Goal: Information Seeking & Learning: Learn about a topic

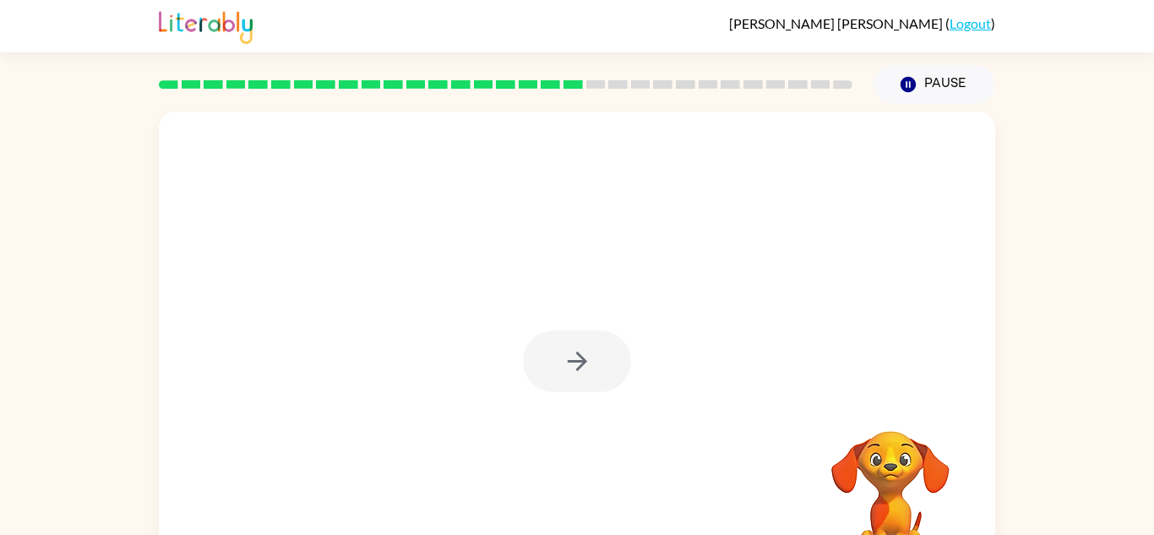
click at [498, 253] on div at bounding box center [577, 353] width 836 height 482
click at [582, 355] on icon "button" at bounding box center [578, 361] width 30 height 30
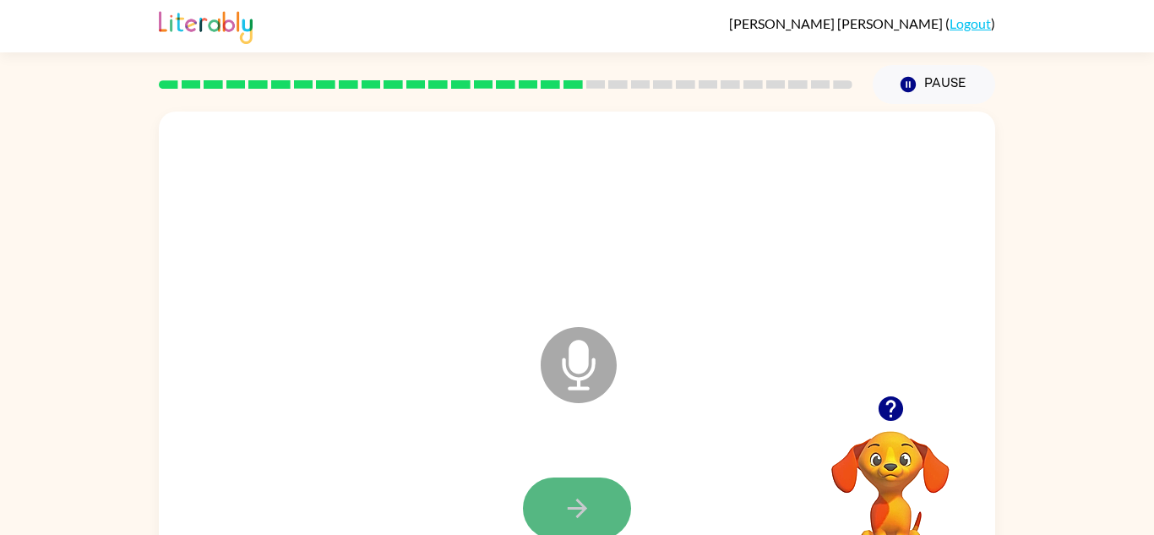
click at [574, 498] on icon "button" at bounding box center [578, 508] width 30 height 30
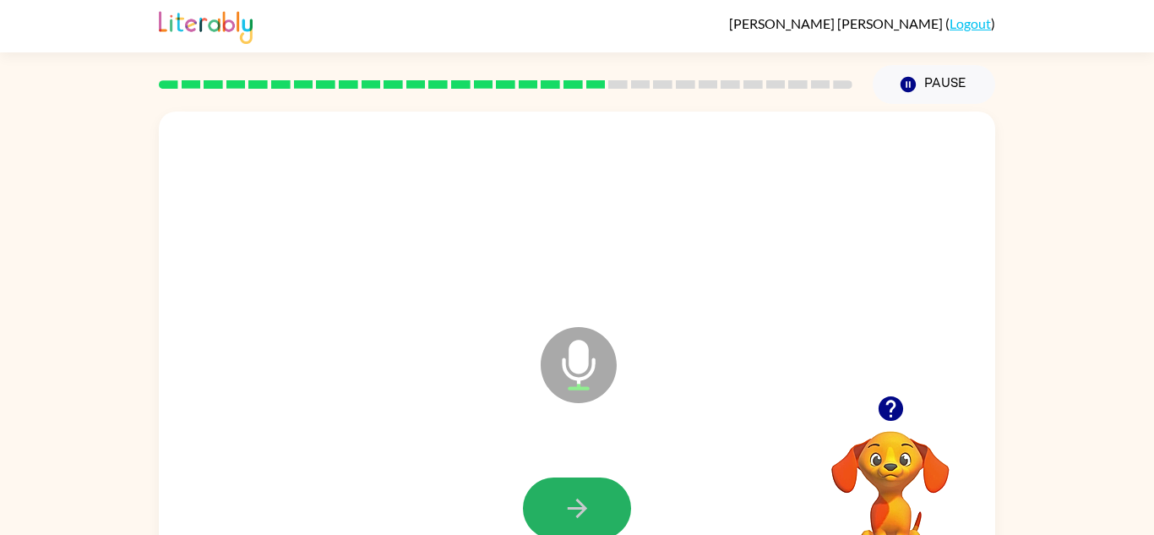
click at [574, 498] on icon "button" at bounding box center [578, 508] width 30 height 30
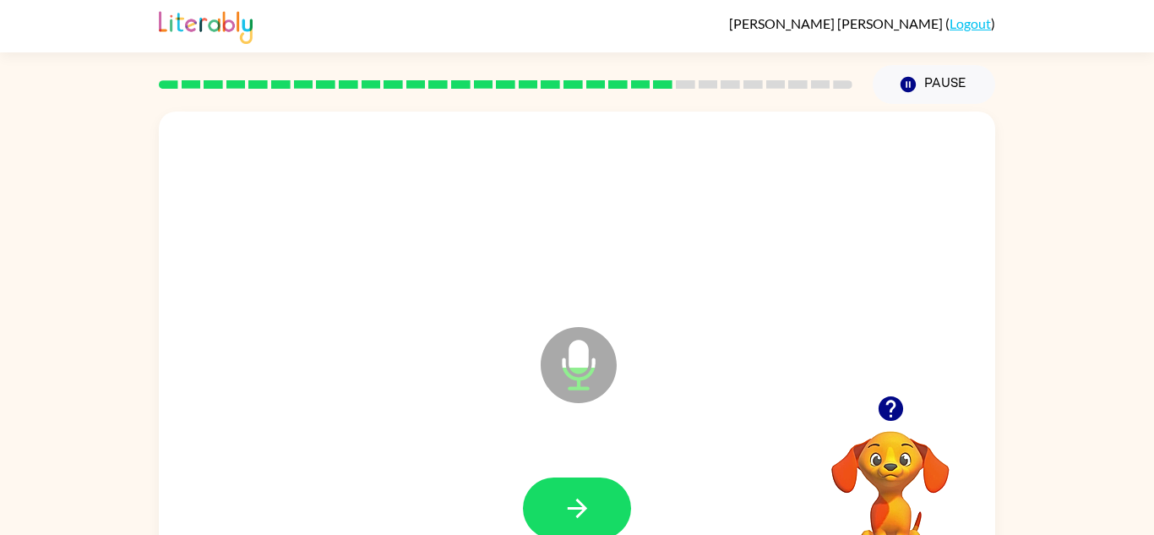
click at [574, 498] on icon "button" at bounding box center [578, 508] width 30 height 30
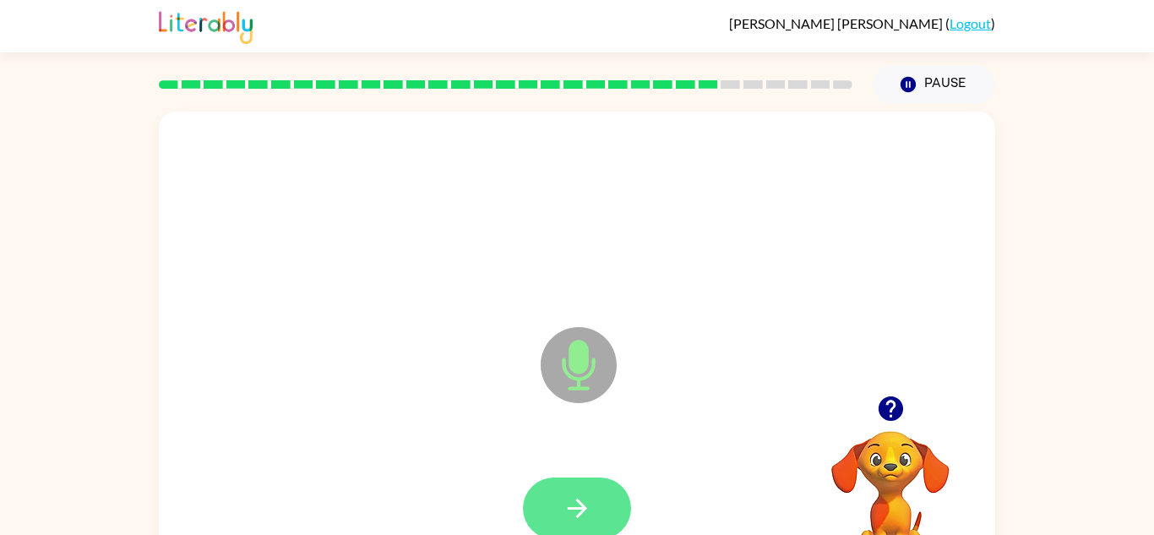
click at [574, 498] on icon "button" at bounding box center [578, 508] width 30 height 30
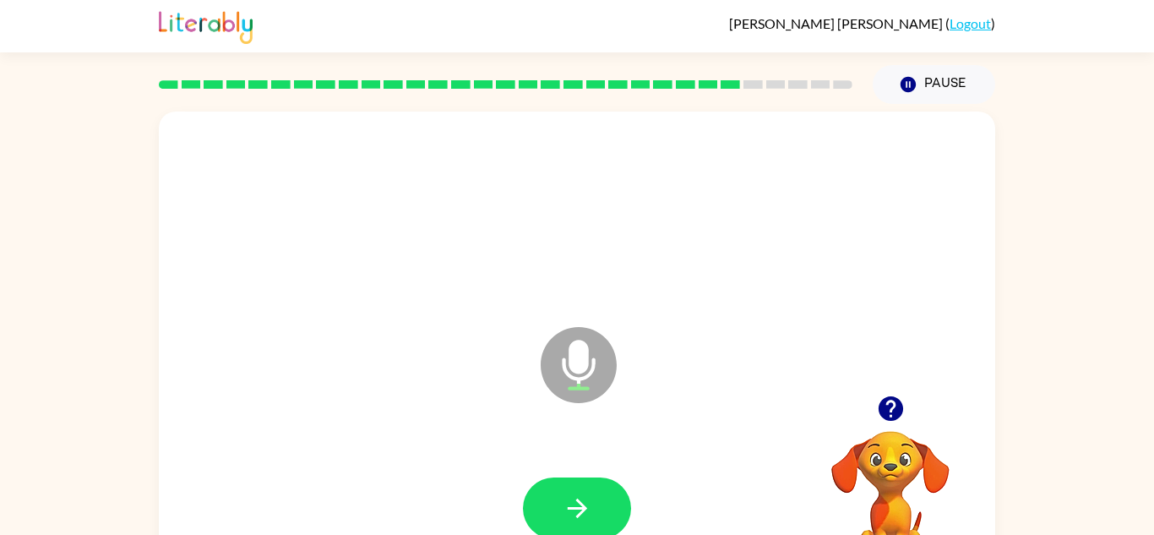
click at [574, 498] on icon "button" at bounding box center [578, 508] width 30 height 30
click at [891, 410] on icon "button" at bounding box center [891, 409] width 30 height 30
click at [596, 520] on button "button" at bounding box center [577, 508] width 108 height 62
click at [893, 413] on icon "button" at bounding box center [890, 408] width 25 height 25
click at [591, 502] on icon "button" at bounding box center [578, 508] width 30 height 30
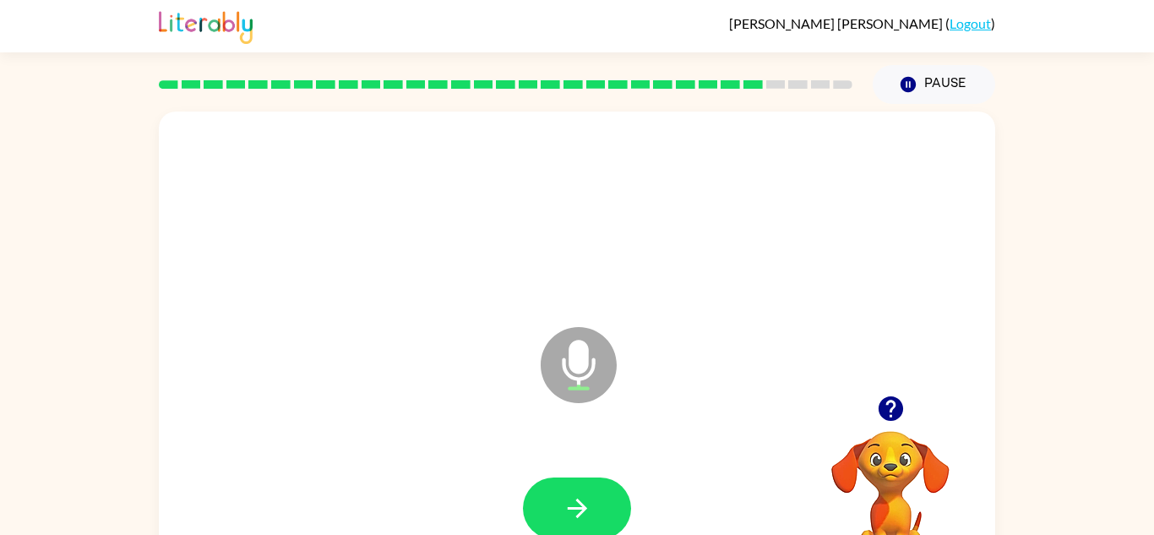
click at [591, 502] on icon "button" at bounding box center [578, 508] width 30 height 30
click at [541, 455] on div at bounding box center [577, 508] width 803 height 139
click at [547, 488] on button "button" at bounding box center [577, 508] width 108 height 62
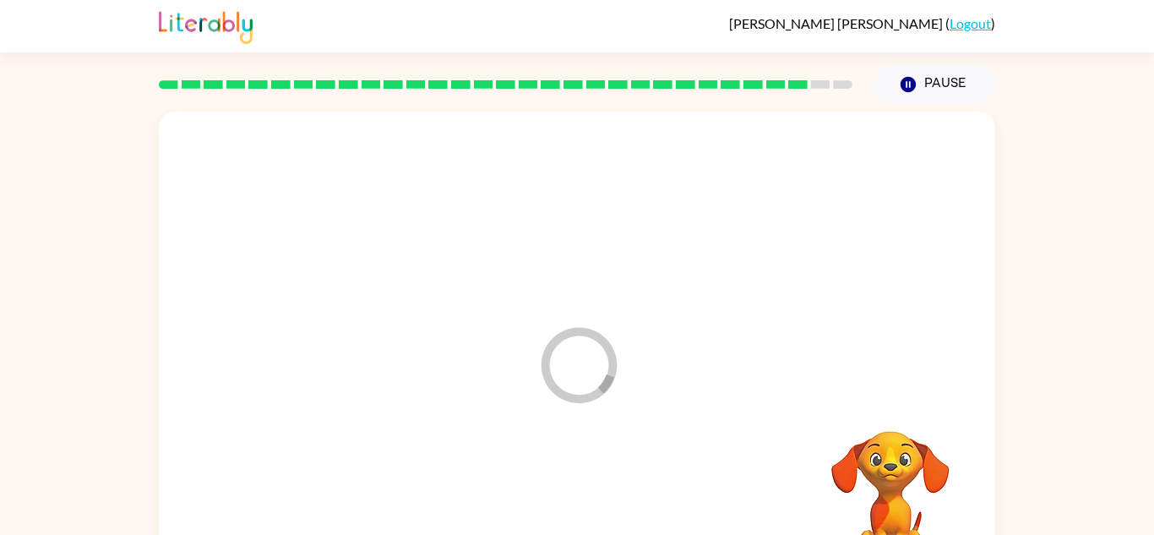
click at [547, 488] on div at bounding box center [577, 508] width 803 height 139
click at [551, 494] on button "button" at bounding box center [577, 508] width 108 height 62
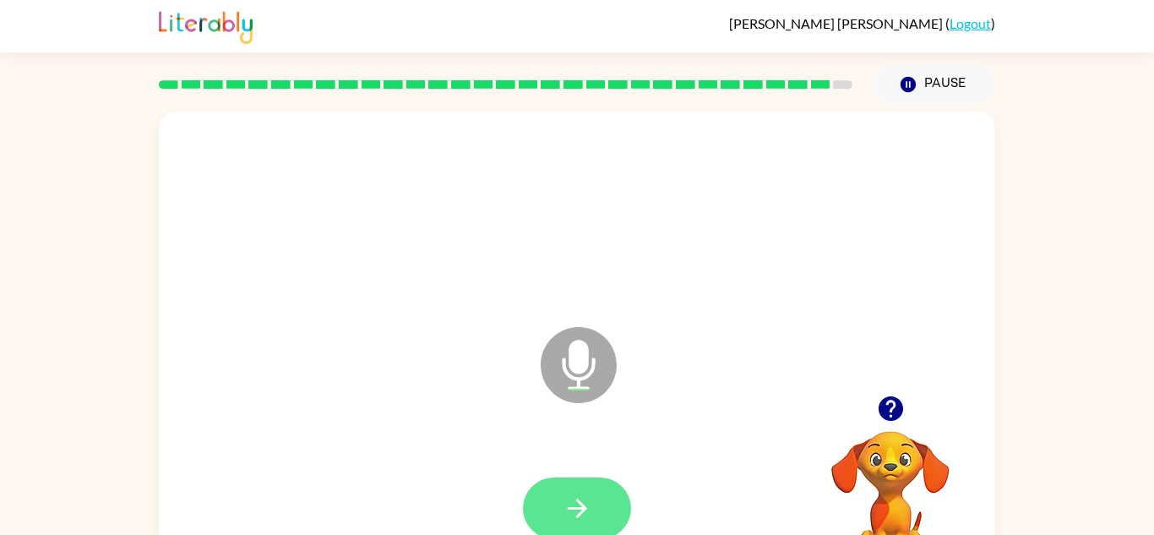
click at [558, 496] on button "button" at bounding box center [577, 508] width 108 height 62
click at [559, 488] on button "button" at bounding box center [577, 508] width 108 height 62
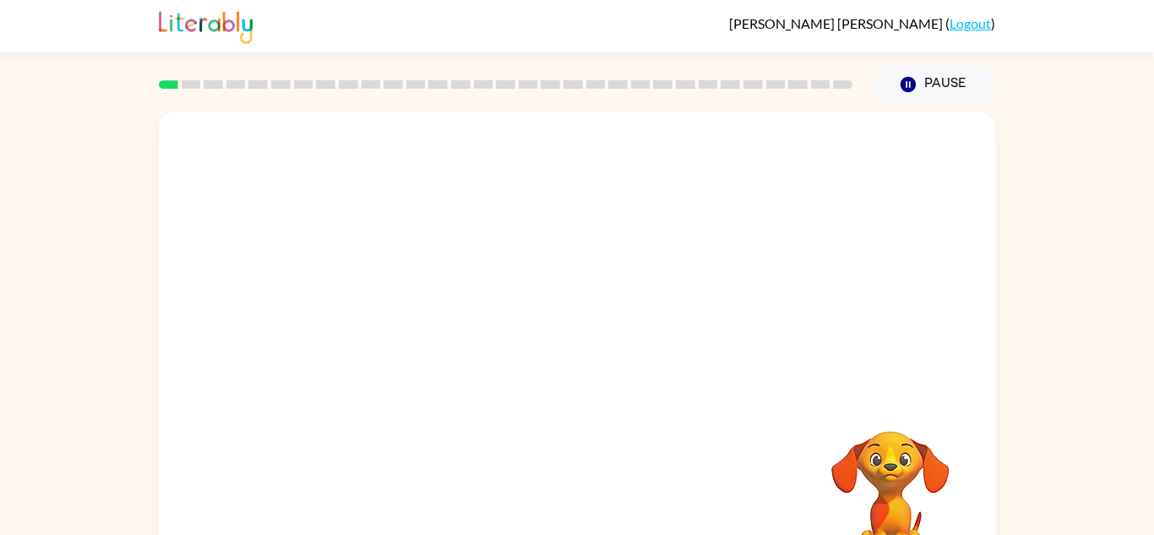
click at [368, 313] on video "Your browser must support playing .mp4 files to use Literably. Please try using…" at bounding box center [577, 254] width 836 height 284
click at [372, 326] on video "Your browser must support playing .mp4 files to use Literably. Please try using…" at bounding box center [577, 254] width 836 height 284
click at [557, 354] on button "button" at bounding box center [577, 361] width 108 height 62
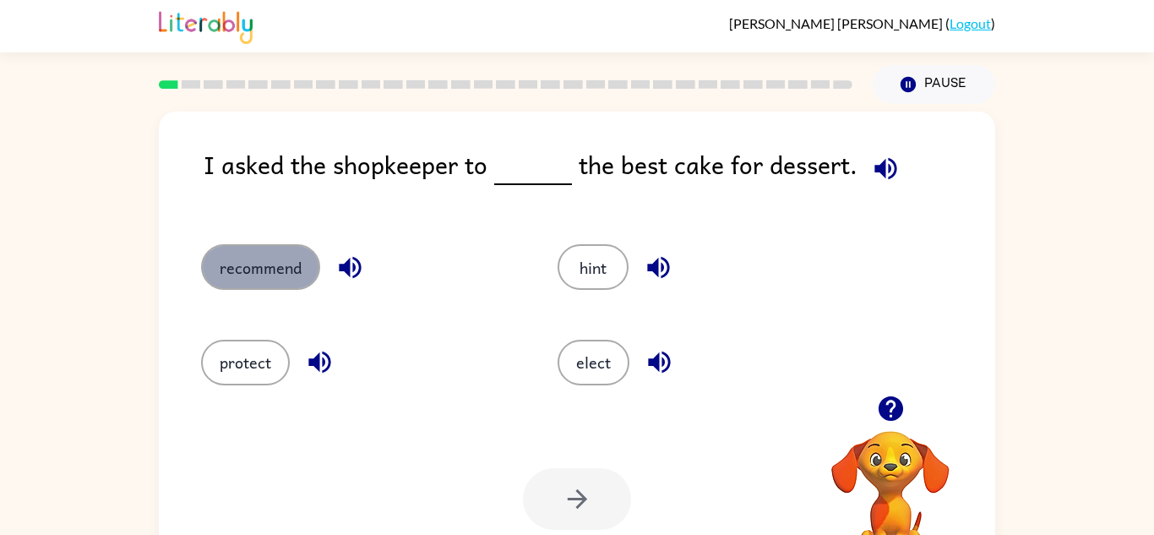
click at [232, 289] on button "recommend" at bounding box center [260, 267] width 119 height 46
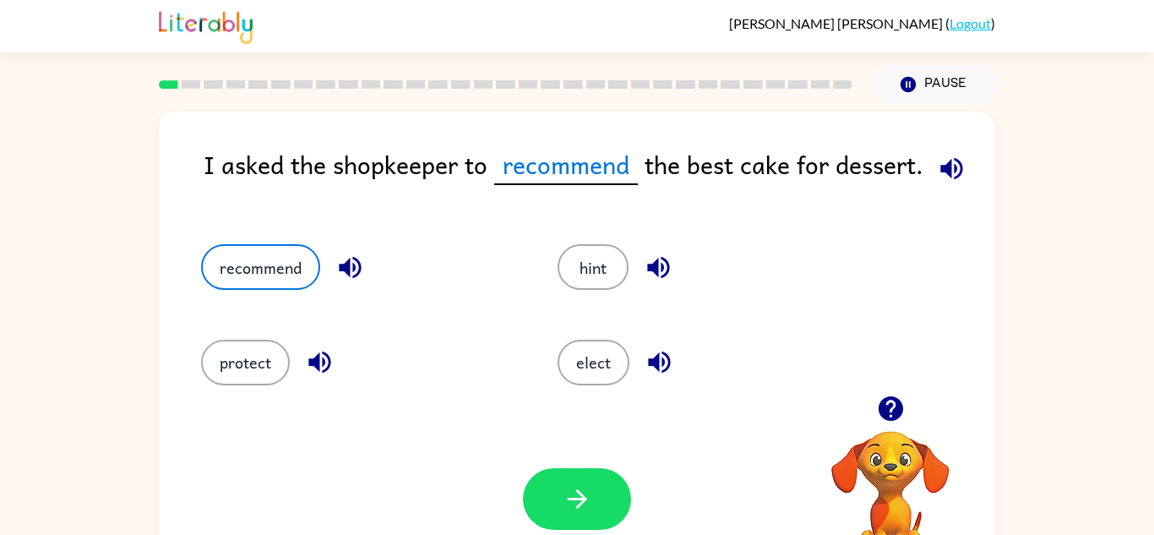
click at [352, 265] on icon "button" at bounding box center [350, 268] width 22 height 22
click at [937, 169] on icon "button" at bounding box center [952, 169] width 30 height 30
click at [559, 508] on button "button" at bounding box center [577, 499] width 108 height 62
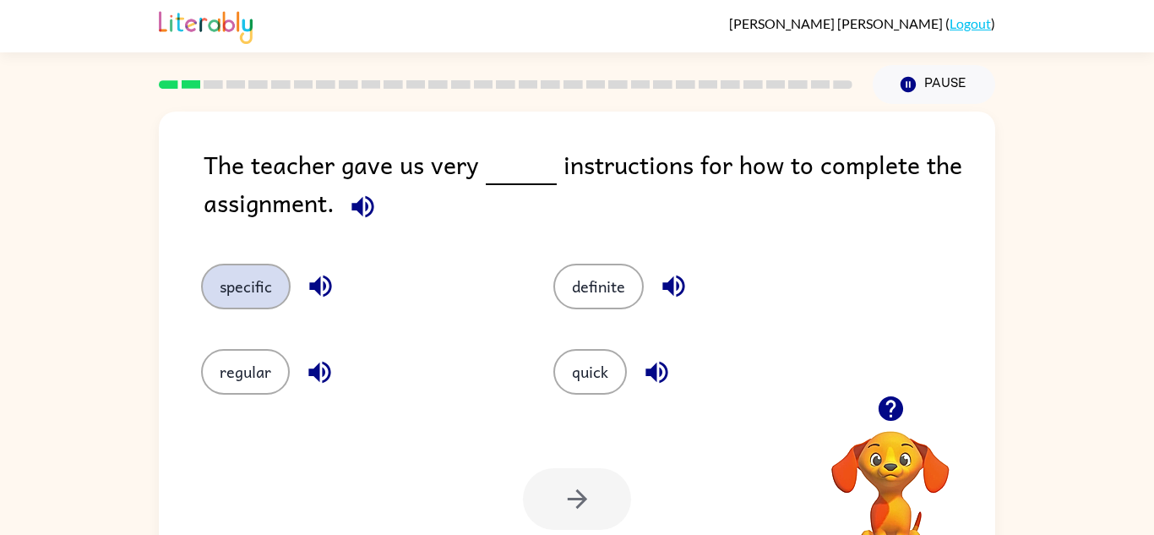
click at [232, 305] on button "specific" at bounding box center [246, 287] width 90 height 46
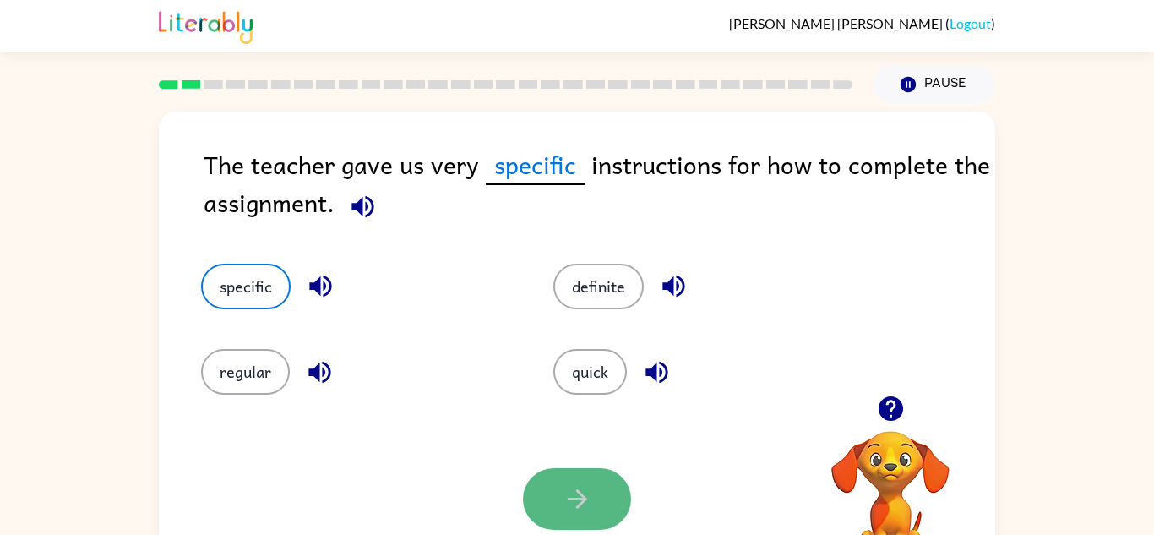
click at [587, 480] on button "button" at bounding box center [577, 499] width 108 height 62
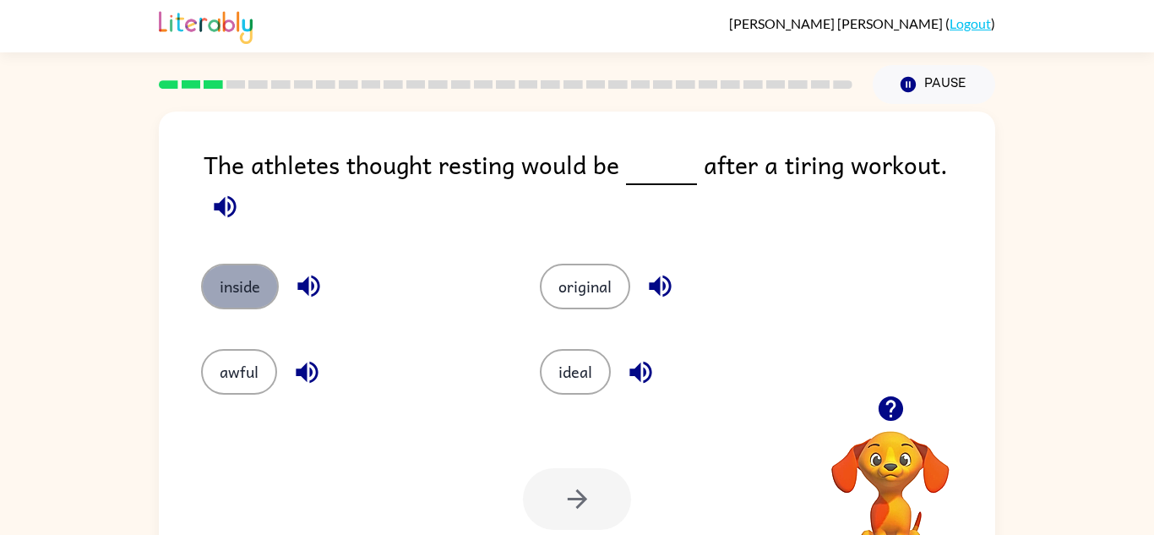
click at [260, 278] on button "inside" at bounding box center [240, 287] width 78 height 46
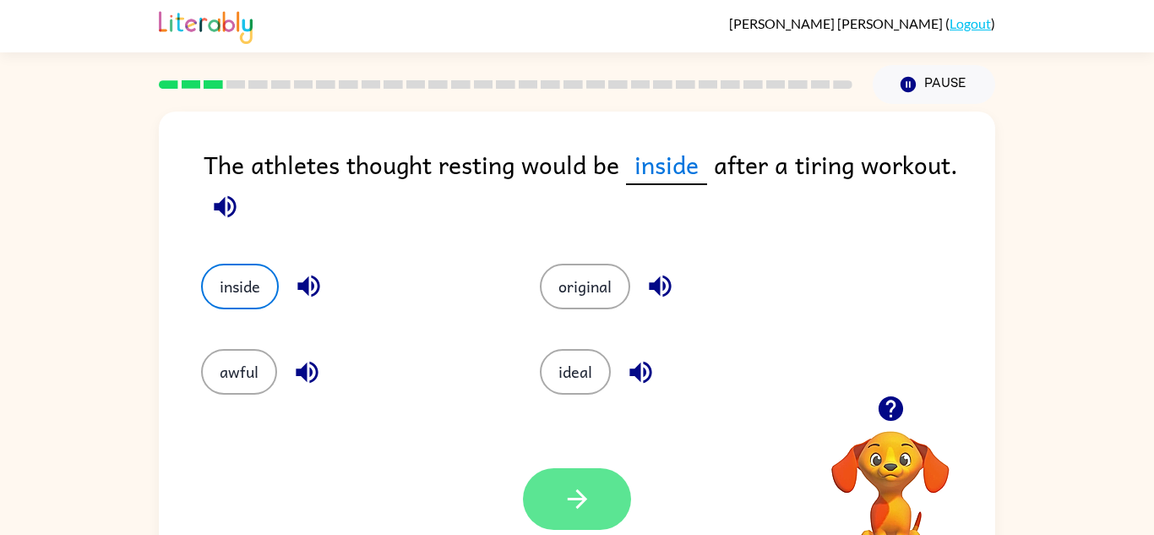
click at [547, 487] on button "button" at bounding box center [577, 499] width 108 height 62
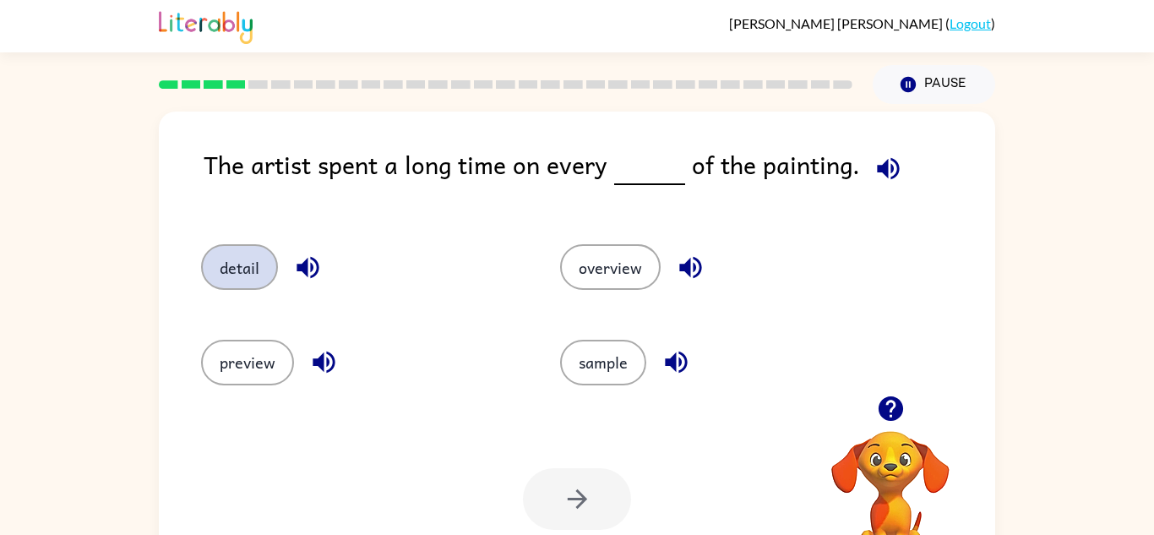
click at [226, 262] on button "detail" at bounding box center [239, 267] width 77 height 46
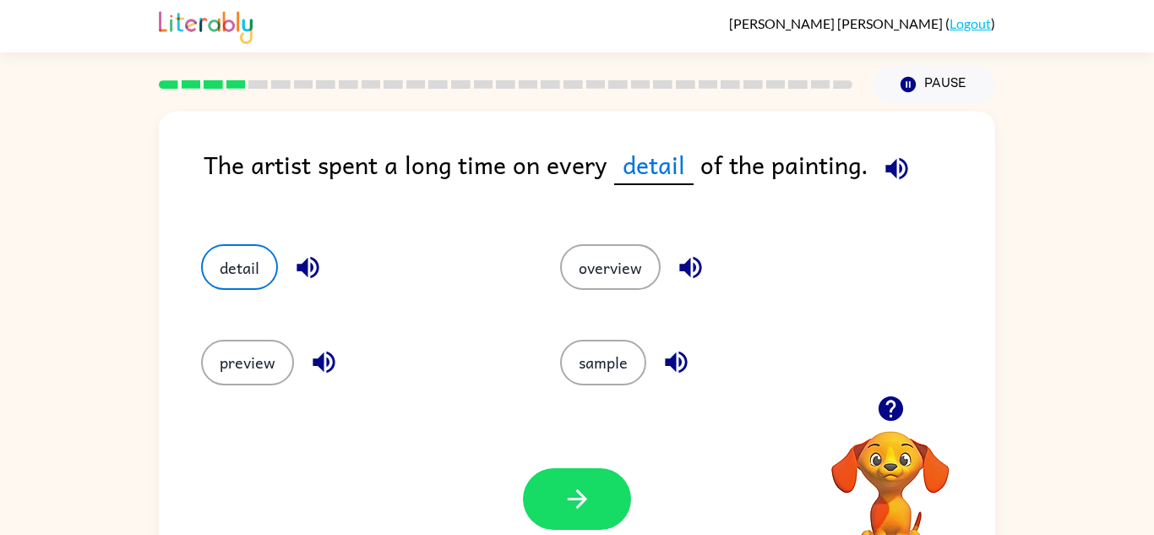
click at [306, 270] on icon "button" at bounding box center [308, 268] width 22 height 22
click at [297, 255] on icon "button" at bounding box center [308, 268] width 30 height 30
click at [906, 170] on icon "button" at bounding box center [897, 169] width 30 height 30
click at [682, 265] on icon "button" at bounding box center [690, 268] width 22 height 22
click at [299, 262] on icon "button" at bounding box center [308, 268] width 30 height 30
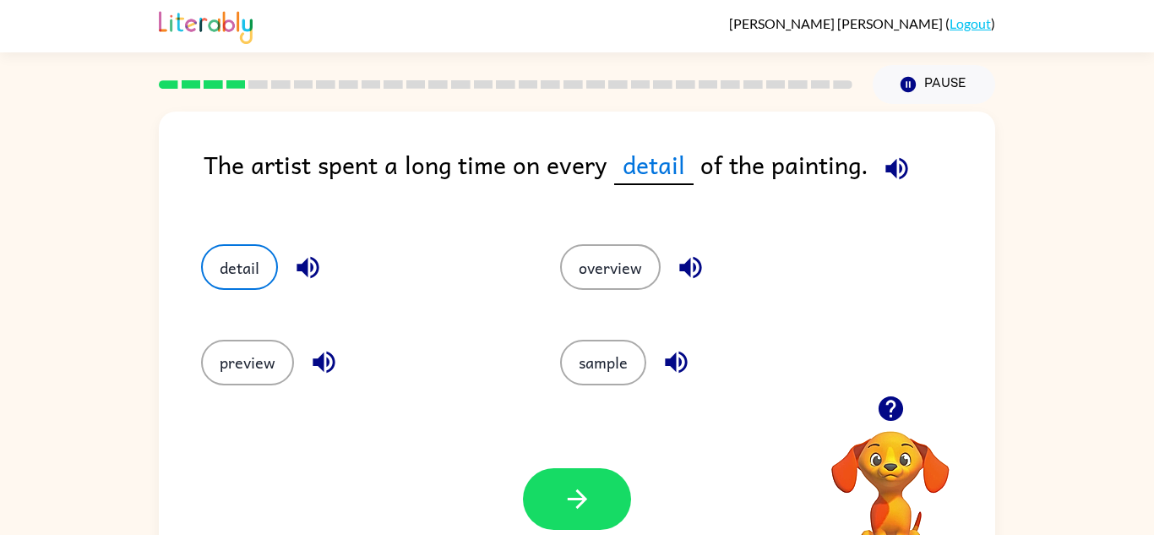
click at [893, 173] on icon "button" at bounding box center [897, 169] width 30 height 30
click at [293, 265] on icon "button" at bounding box center [308, 268] width 30 height 30
click at [894, 161] on icon "button" at bounding box center [897, 169] width 30 height 30
click at [899, 171] on icon "button" at bounding box center [897, 169] width 30 height 30
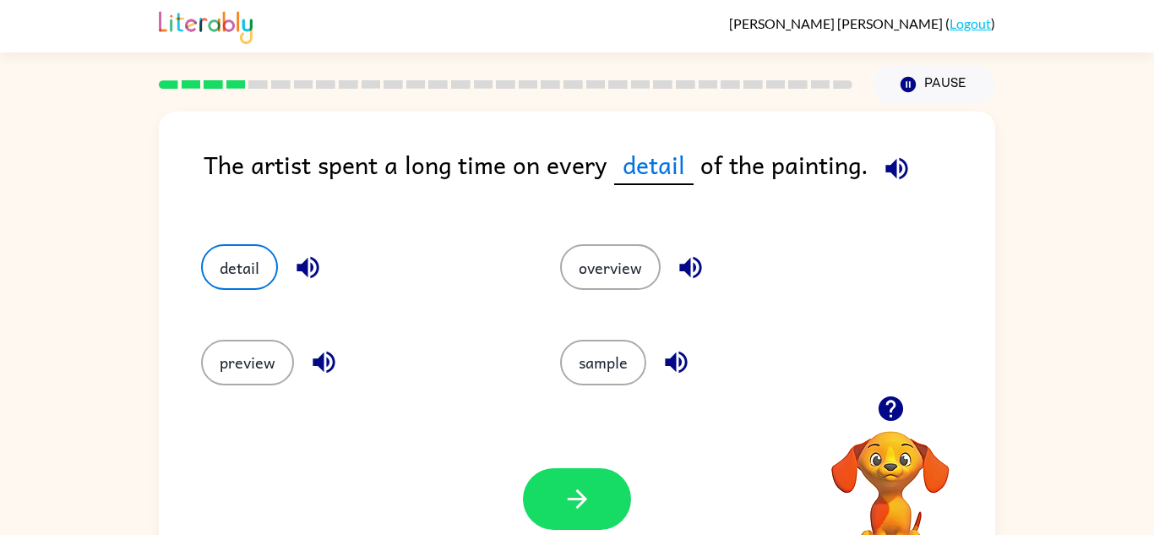
click at [313, 268] on icon "button" at bounding box center [308, 268] width 30 height 30
click at [885, 173] on icon "button" at bounding box center [897, 169] width 30 height 30
drag, startPoint x: 569, startPoint y: 483, endPoint x: 504, endPoint y: 417, distance: 92.6
click at [504, 417] on div "Your browser must support playing .mp4 files to use Literably. Please try using…" at bounding box center [577, 499] width 836 height 190
click at [234, 250] on button "detail" at bounding box center [239, 267] width 77 height 46
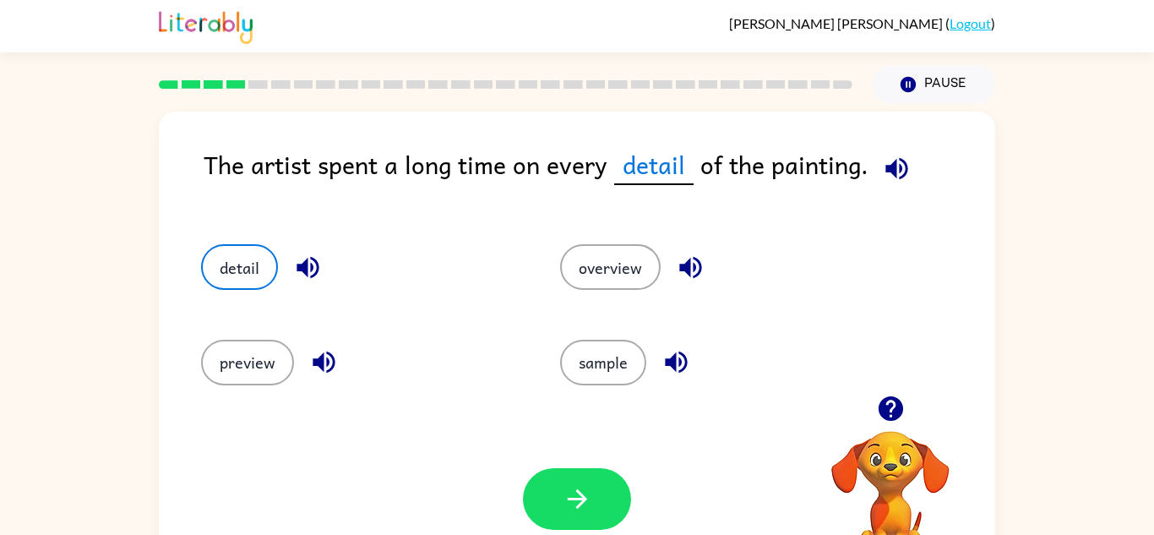
drag, startPoint x: 605, startPoint y: 506, endPoint x: 870, endPoint y: 575, distance: 274.0
click at [870, 534] on html "[PERSON_NAME] ( Logout ) Pause Pause The artist spent a long time on every deta…" at bounding box center [577, 297] width 1154 height 594
drag, startPoint x: 908, startPoint y: 405, endPoint x: 680, endPoint y: 521, distance: 256.2
click at [680, 521] on div "Your browser must support playing .mp4 files to use Literably. Please try using…" at bounding box center [577, 499] width 836 height 190
click at [602, 378] on button "sample" at bounding box center [603, 363] width 86 height 46
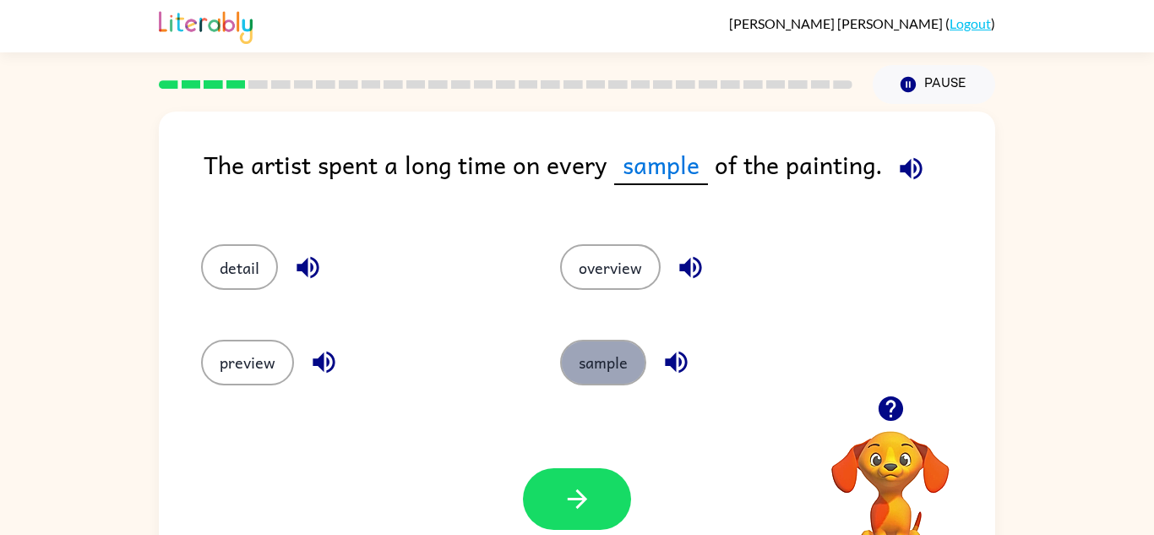
click at [600, 375] on button "sample" at bounding box center [603, 363] width 86 height 46
click at [206, 281] on button "detail" at bounding box center [239, 267] width 77 height 46
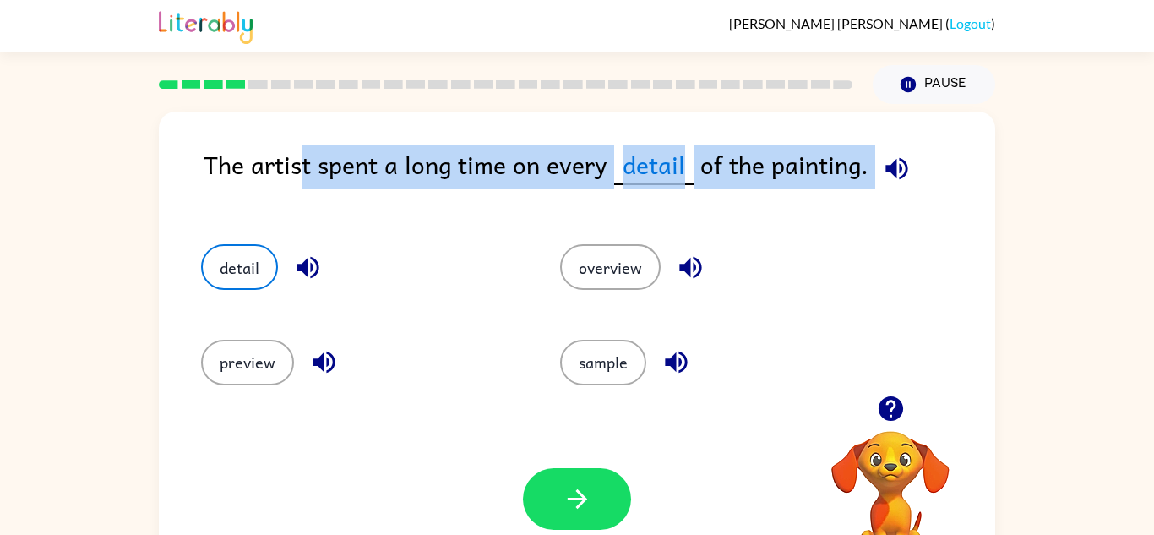
drag, startPoint x: 299, startPoint y: 166, endPoint x: 428, endPoint y: 253, distance: 155.8
click at [428, 253] on div "The artist spent a long time on every detail of the painting. detail overview p…" at bounding box center [577, 353] width 836 height 482
click at [566, 493] on icon "button" at bounding box center [578, 499] width 30 height 30
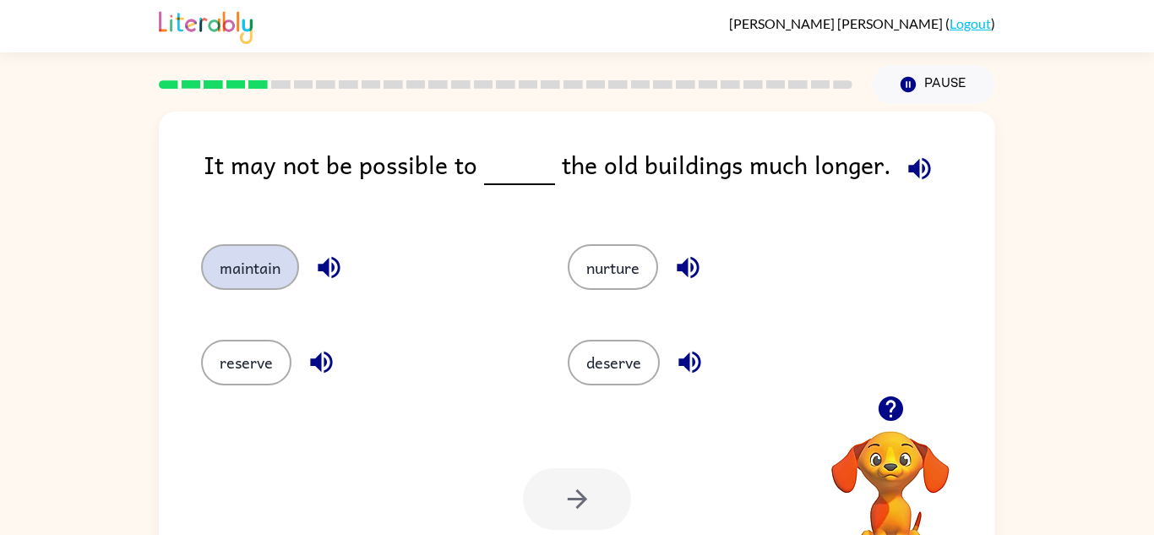
click at [255, 267] on button "maintain" at bounding box center [250, 267] width 98 height 46
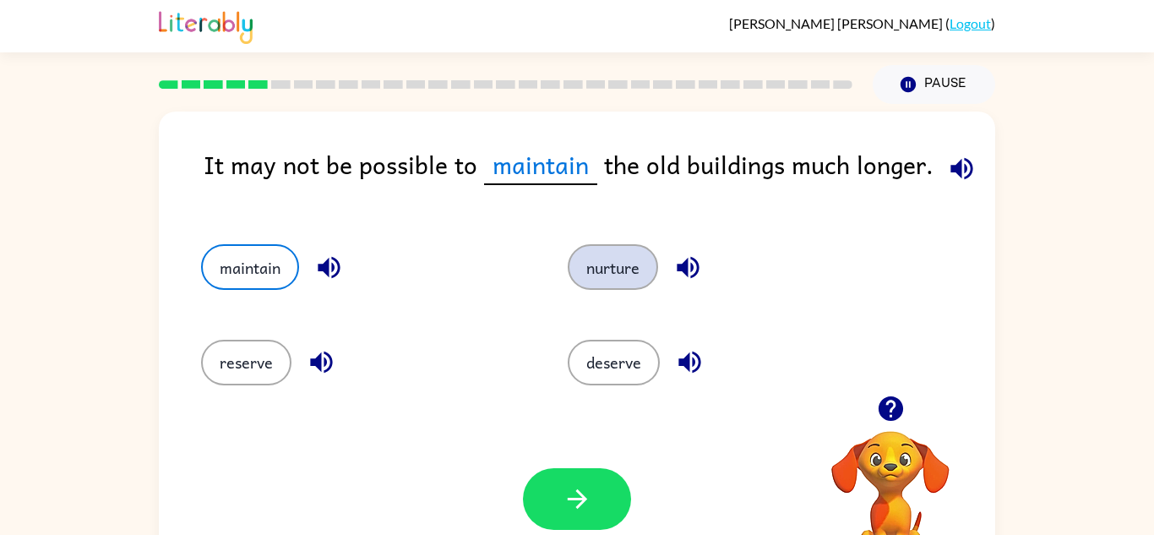
click at [615, 270] on button "nurture" at bounding box center [613, 267] width 90 height 46
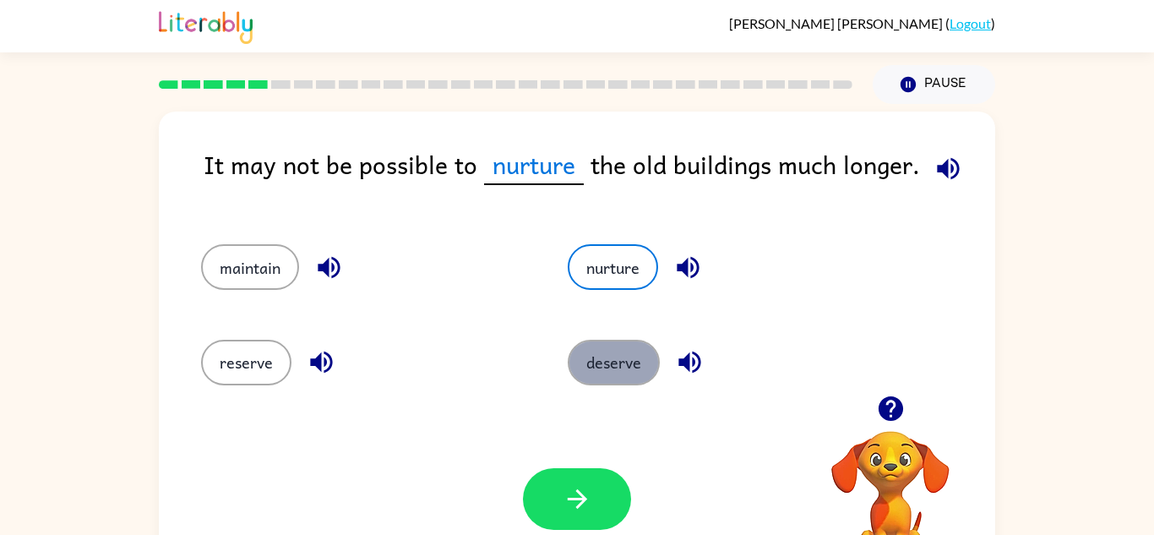
click at [624, 362] on button "deserve" at bounding box center [614, 363] width 92 height 46
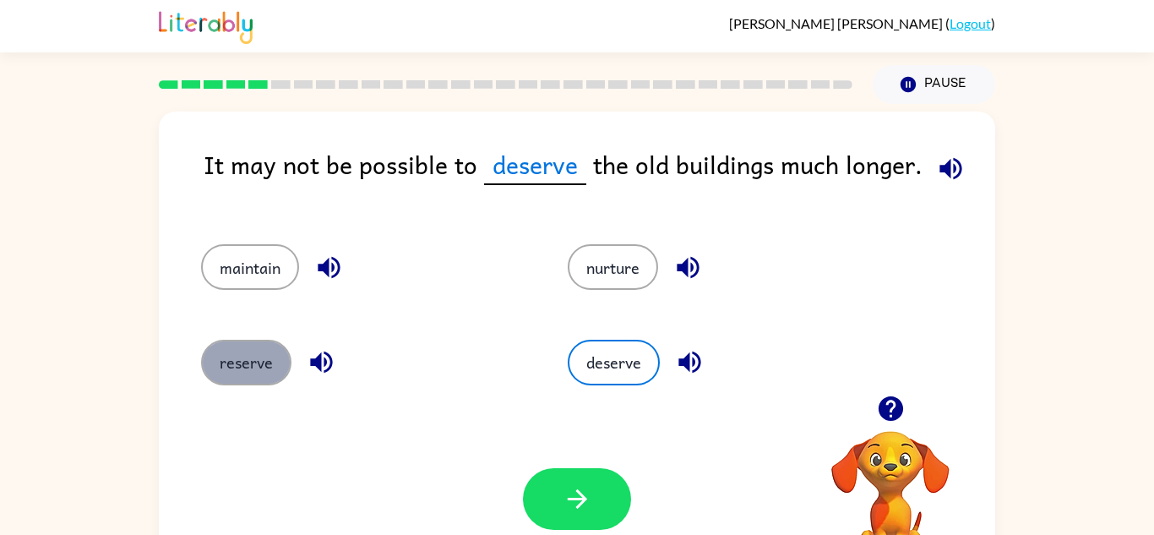
click at [212, 352] on button "reserve" at bounding box center [246, 363] width 90 height 46
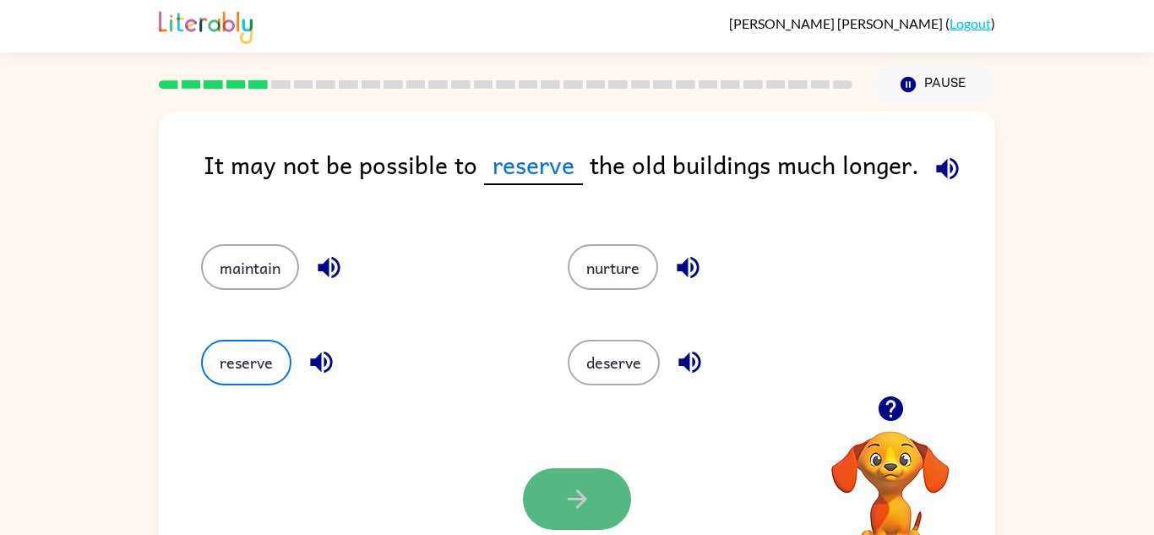
click at [580, 508] on icon "button" at bounding box center [578, 499] width 30 height 30
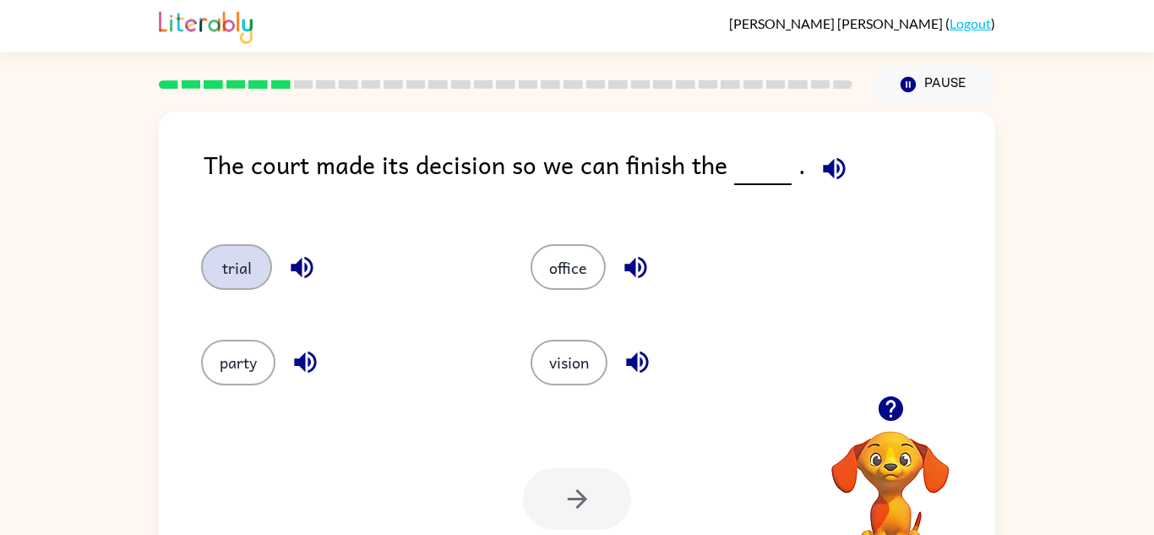
click at [217, 274] on button "trial" at bounding box center [236, 267] width 71 height 46
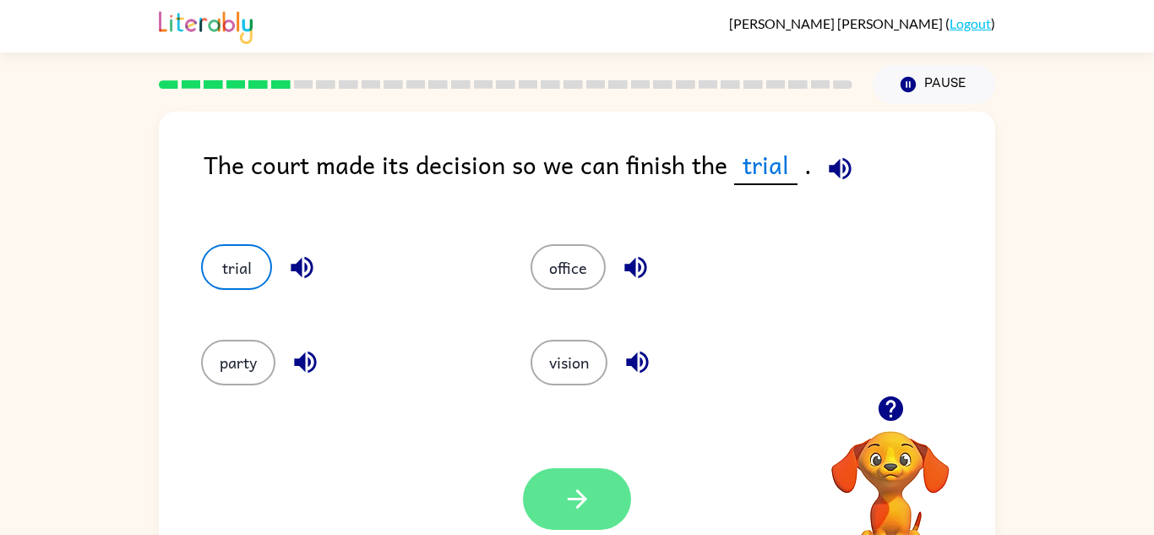
click at [557, 496] on button "button" at bounding box center [577, 499] width 108 height 62
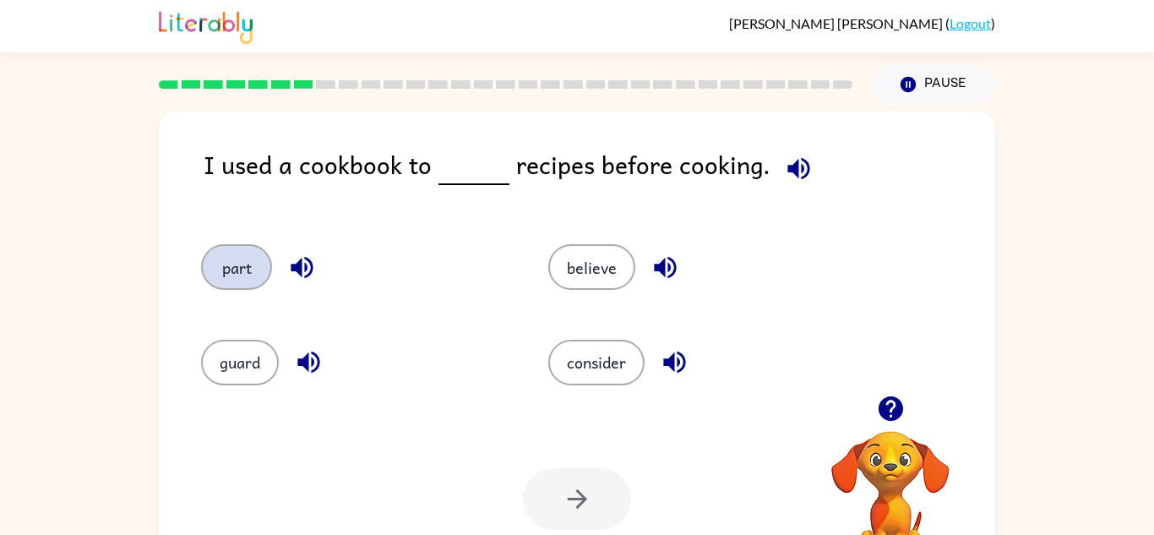
click at [209, 264] on button "part" at bounding box center [236, 267] width 71 height 46
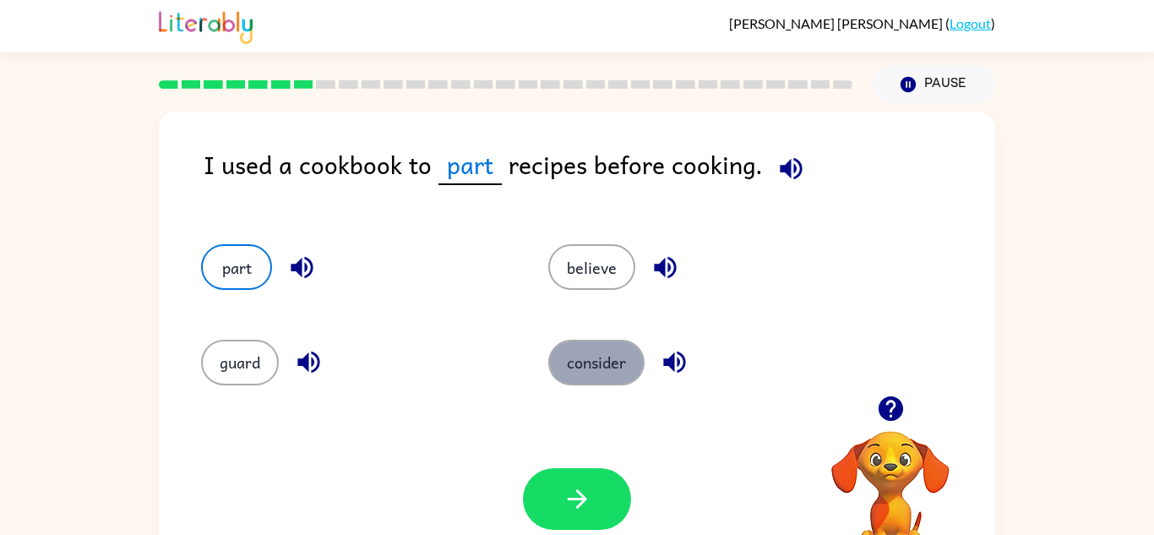
click at [597, 374] on button "consider" at bounding box center [596, 363] width 96 height 46
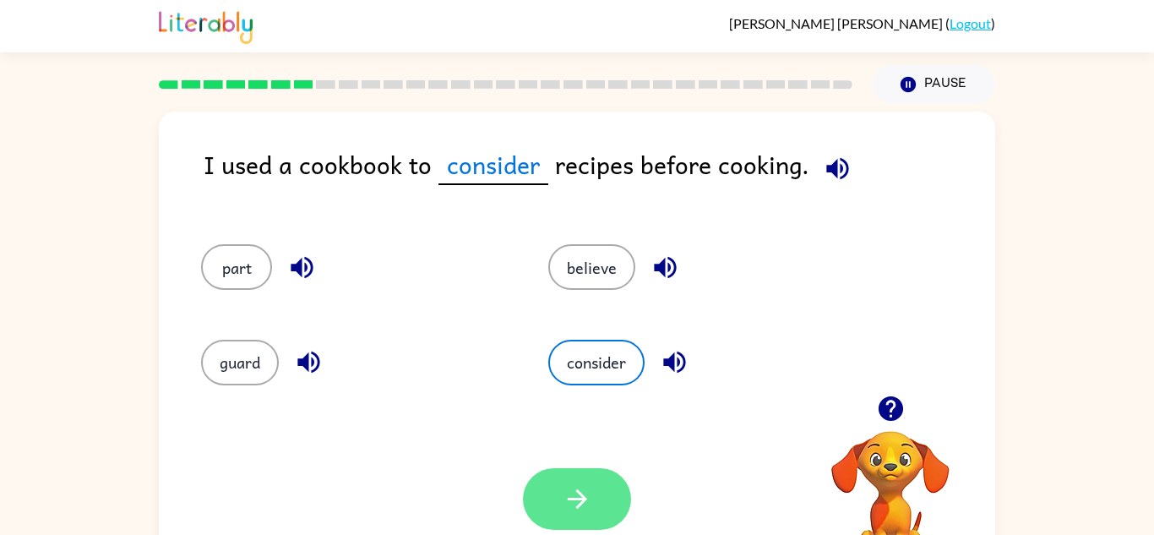
click at [574, 494] on icon "button" at bounding box center [578, 499] width 30 height 30
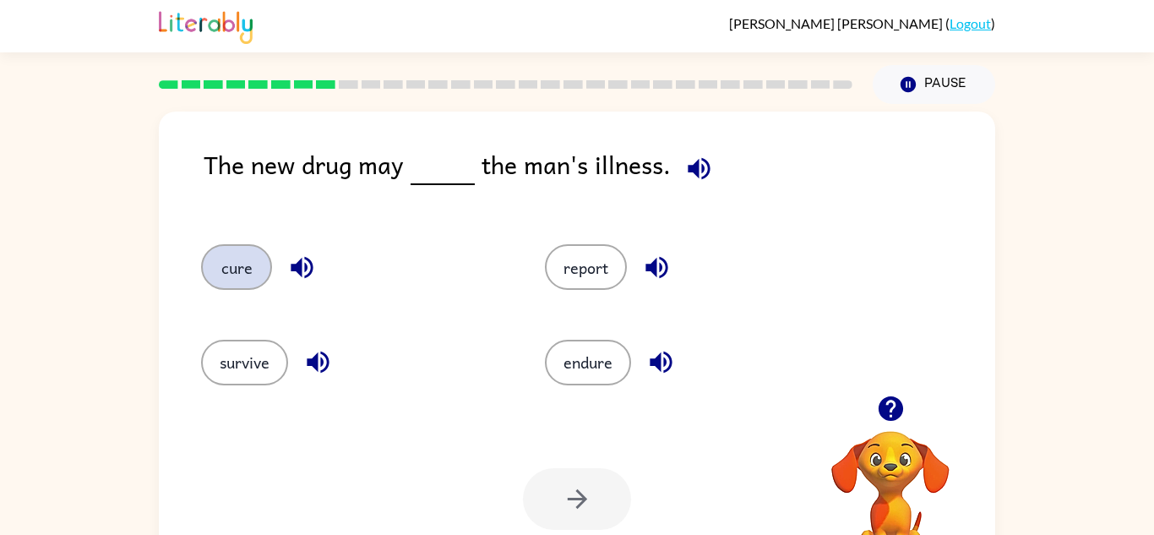
click at [237, 267] on button "cure" at bounding box center [236, 267] width 71 height 46
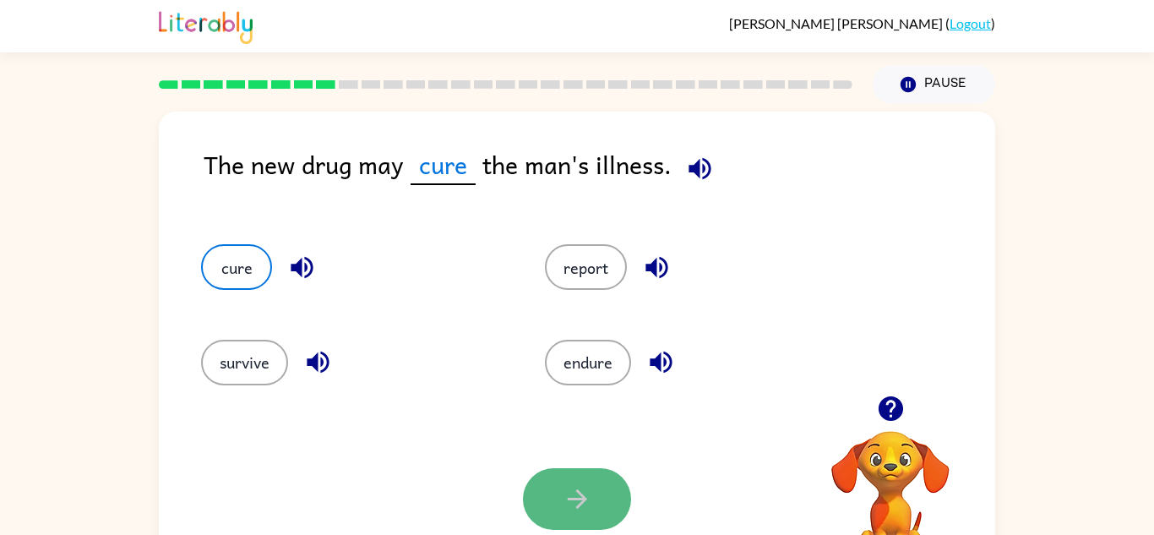
click at [612, 498] on button "button" at bounding box center [577, 499] width 108 height 62
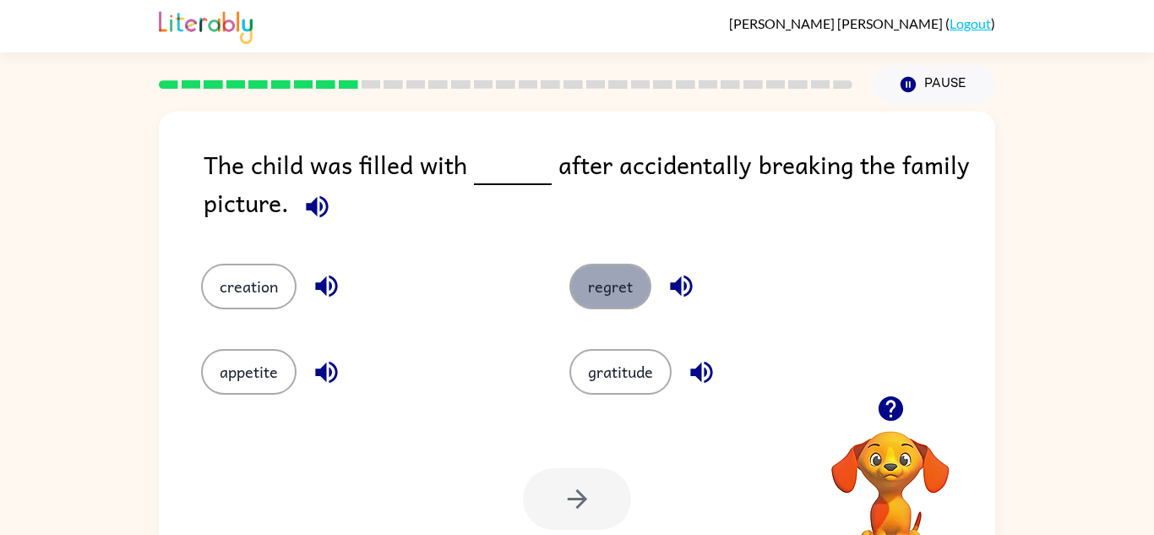
click at [593, 303] on button "regret" at bounding box center [610, 287] width 82 height 46
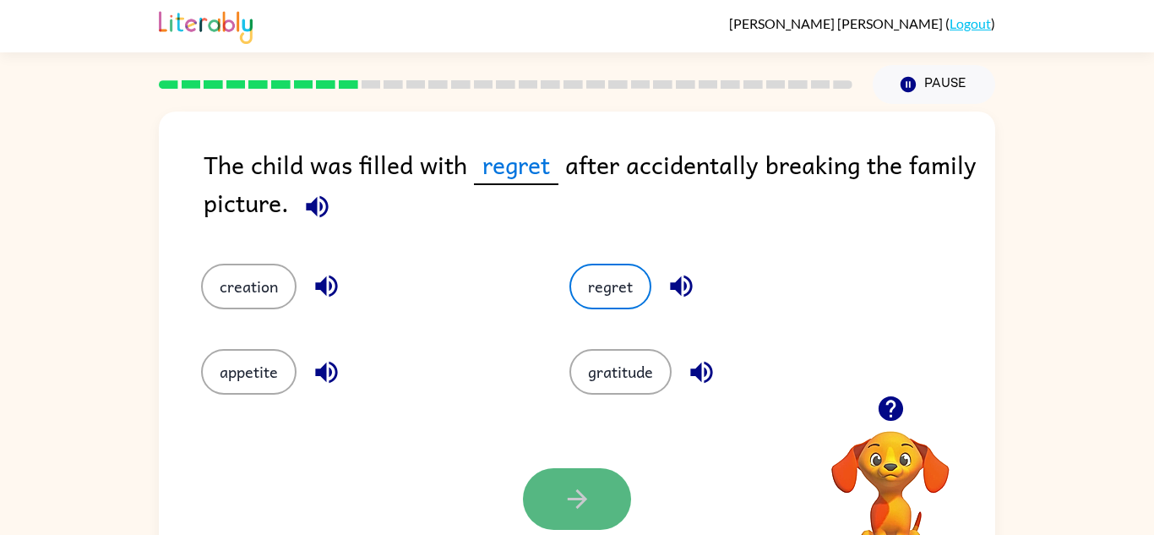
click at [575, 509] on icon "button" at bounding box center [578, 499] width 30 height 30
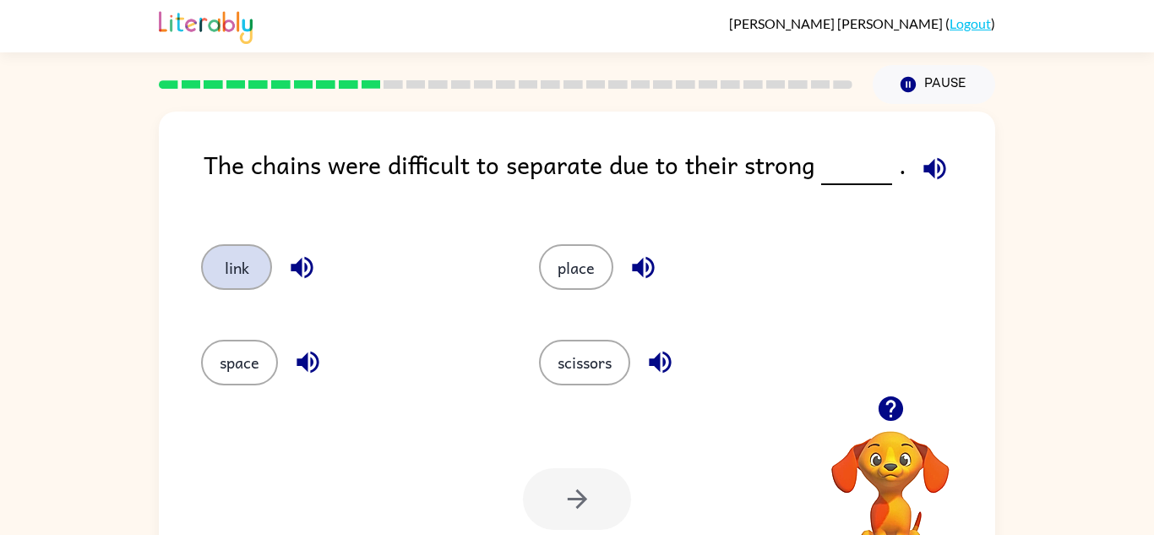
click at [210, 263] on button "link" at bounding box center [236, 267] width 71 height 46
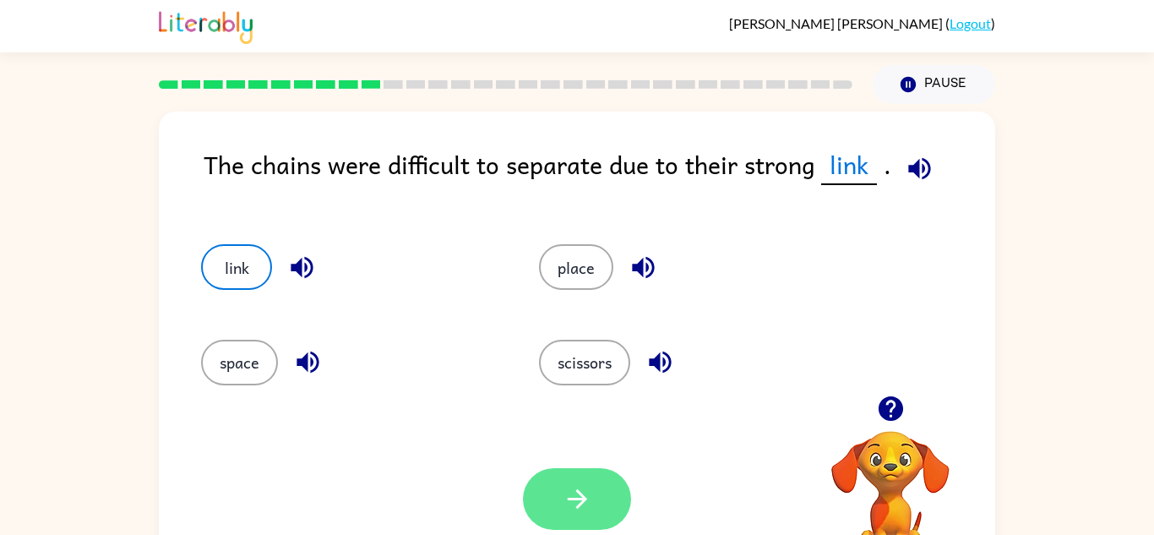
click at [593, 481] on button "button" at bounding box center [577, 499] width 108 height 62
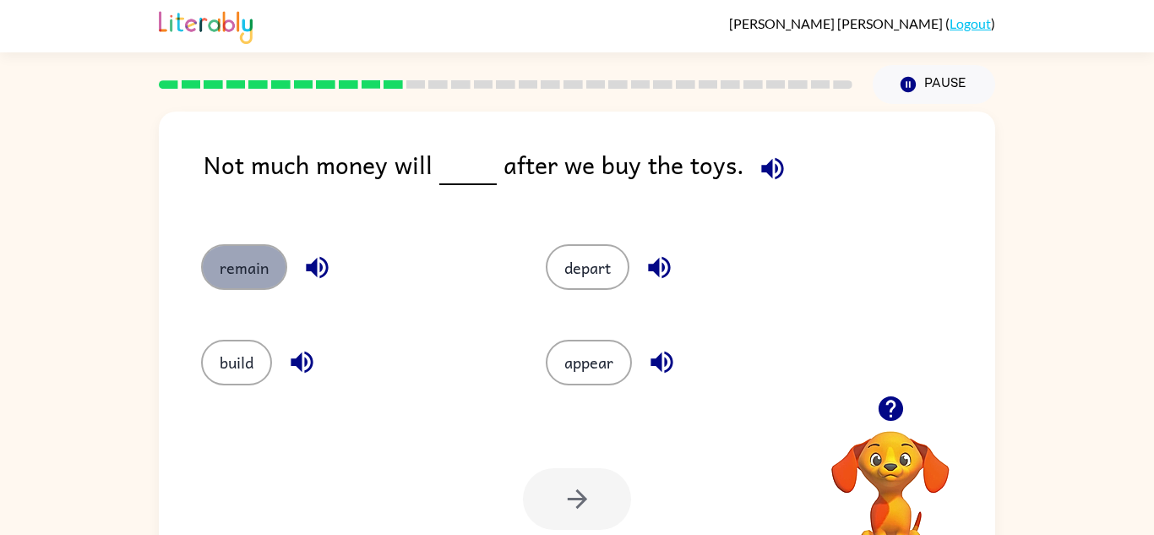
click at [244, 288] on button "remain" at bounding box center [244, 267] width 86 height 46
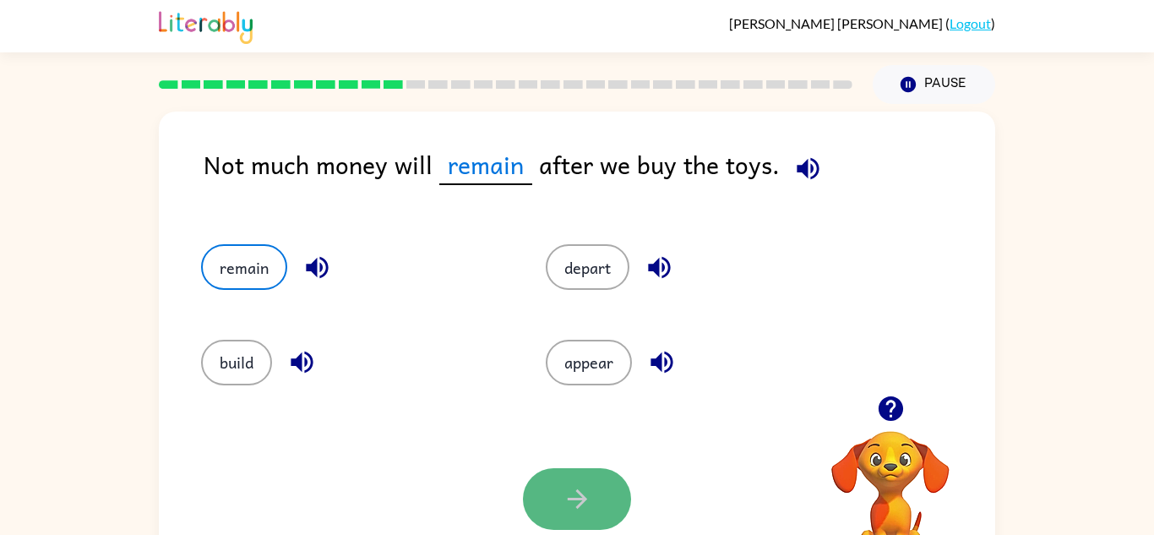
click at [561, 508] on button "button" at bounding box center [577, 499] width 108 height 62
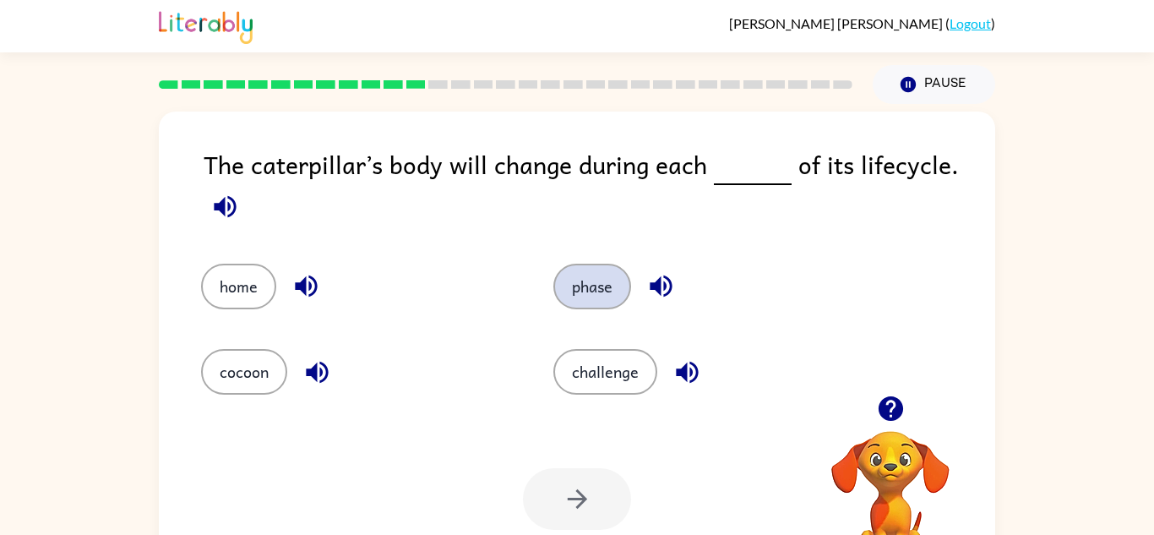
click at [559, 280] on button "phase" at bounding box center [592, 287] width 78 height 46
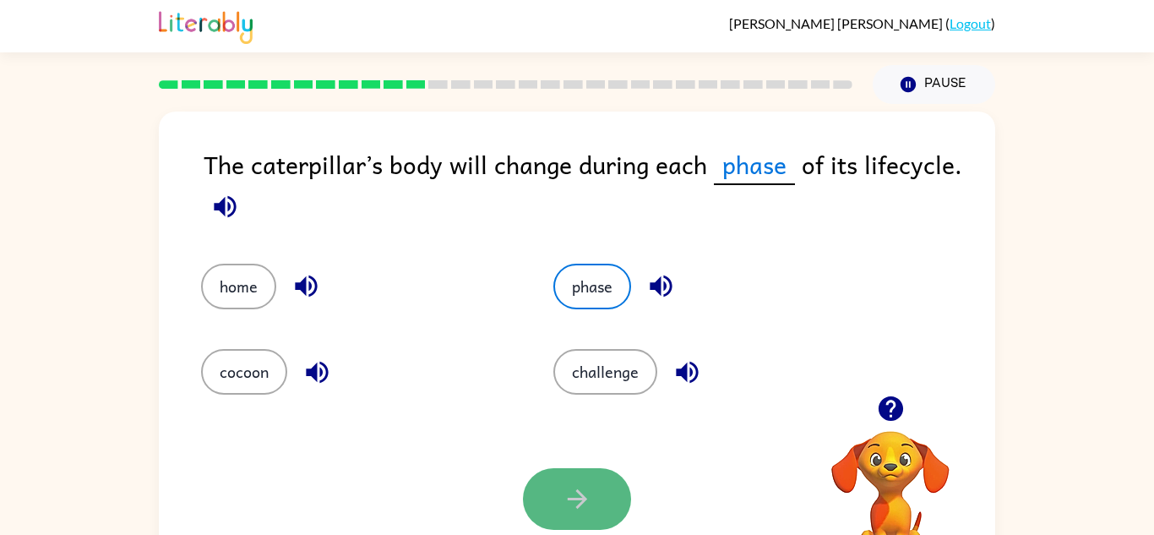
click at [558, 499] on button "button" at bounding box center [577, 499] width 108 height 62
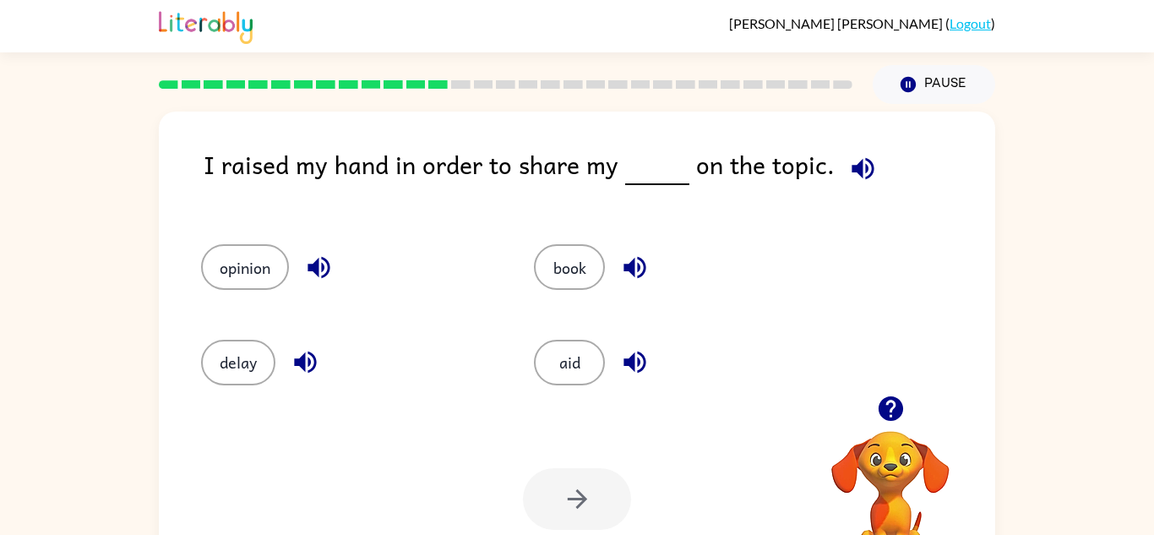
click at [257, 324] on div "delay" at bounding box center [335, 355] width 333 height 95
click at [248, 285] on button "opinion" at bounding box center [245, 267] width 88 height 46
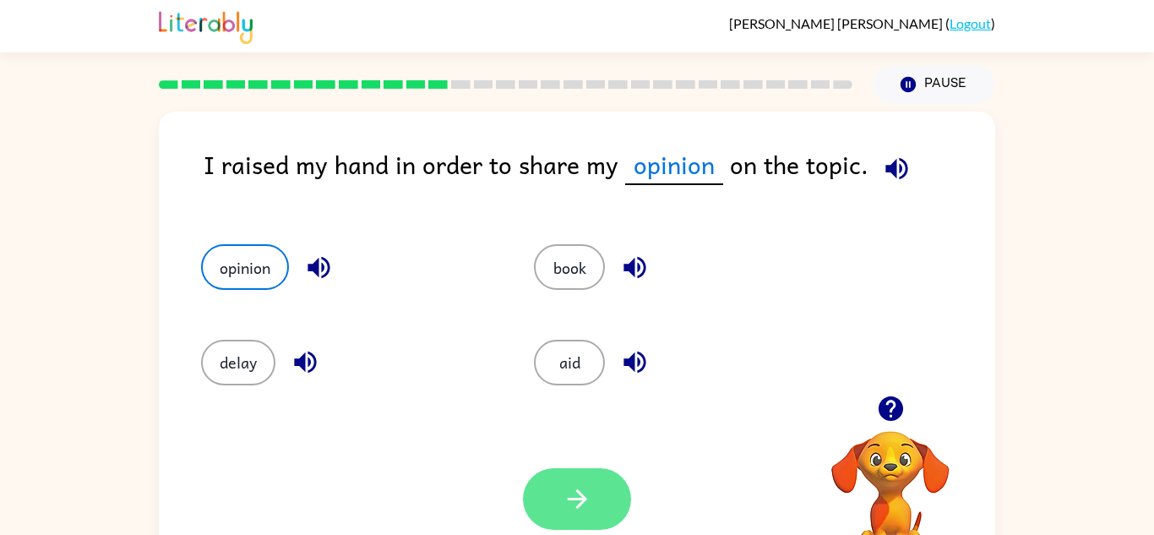
click at [589, 525] on button "button" at bounding box center [577, 499] width 108 height 62
click at [589, 525] on div at bounding box center [577, 499] width 108 height 62
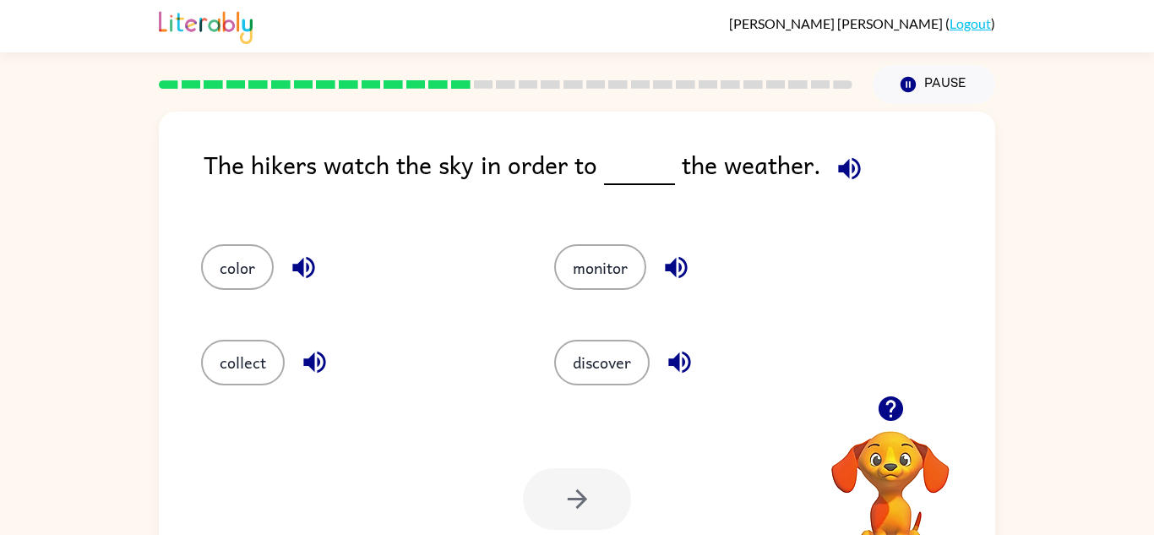
drag, startPoint x: 345, startPoint y: 265, endPoint x: 275, endPoint y: 91, distance: 187.3
click at [275, 91] on div "[PERSON_NAME] ( Logout ) Pause Pause The hikers watch the sky in order to the w…" at bounding box center [577, 297] width 1154 height 594
click at [547, 401] on div "discover" at bounding box center [698, 355] width 353 height 95
click at [613, 285] on button "monitor" at bounding box center [600, 267] width 92 height 46
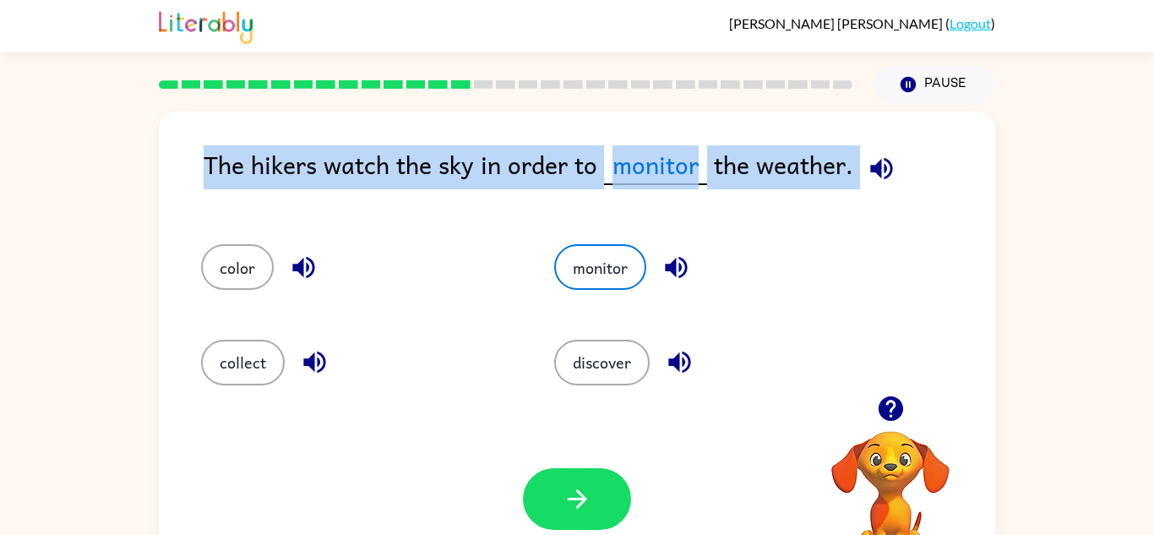
drag, startPoint x: 123, startPoint y: 152, endPoint x: 742, endPoint y: 220, distance: 623.0
click at [742, 220] on div "The hikers watch the sky in order to monitor the weather. color monitor collect…" at bounding box center [577, 349] width 1154 height 490
click at [569, 508] on icon "button" at bounding box center [578, 499] width 30 height 30
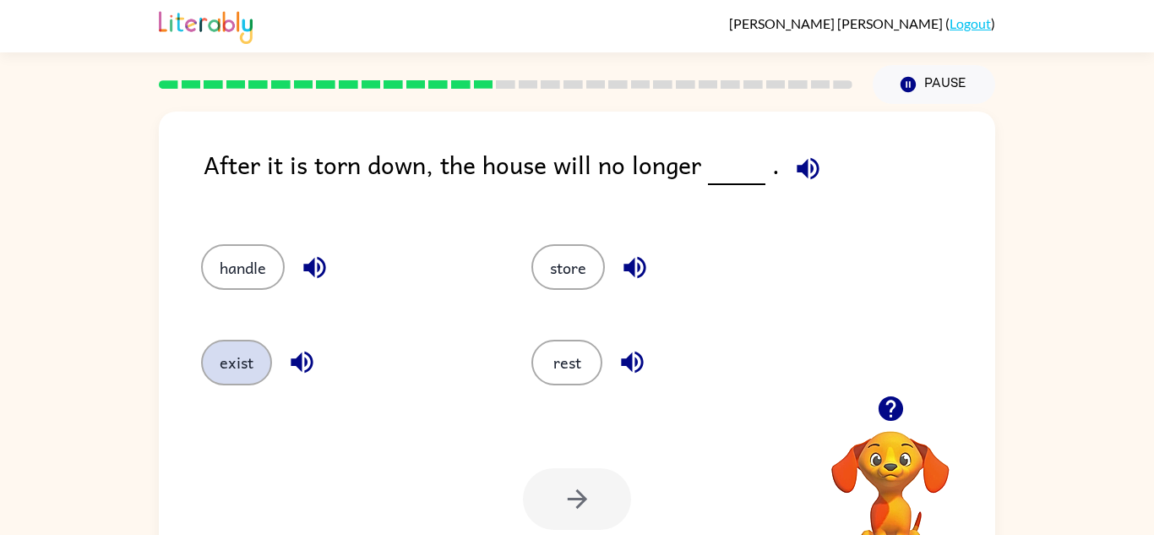
click at [233, 364] on button "exist" at bounding box center [236, 363] width 71 height 46
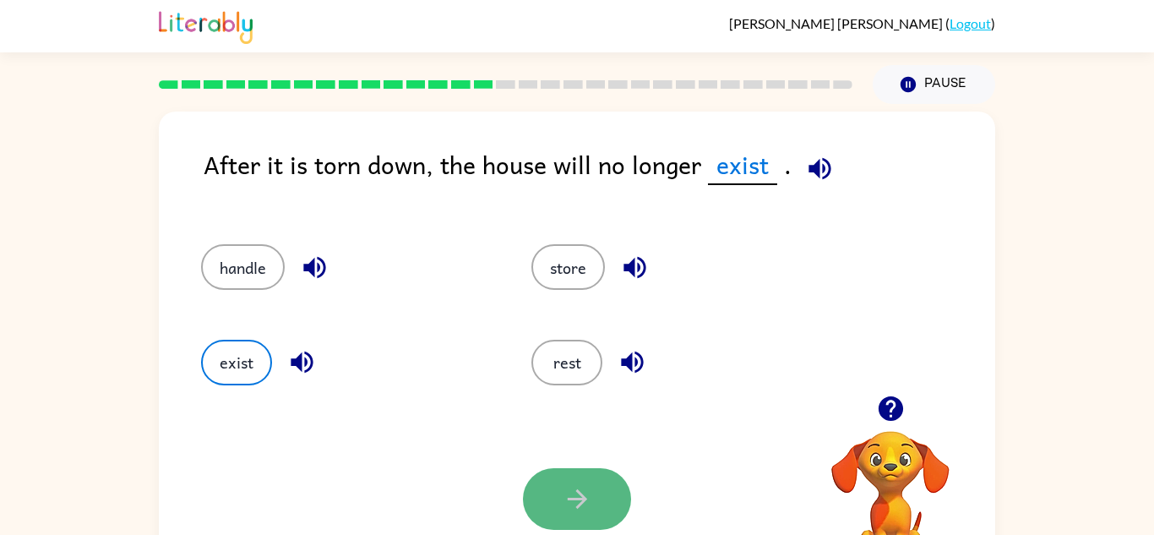
click at [560, 496] on button "button" at bounding box center [577, 499] width 108 height 62
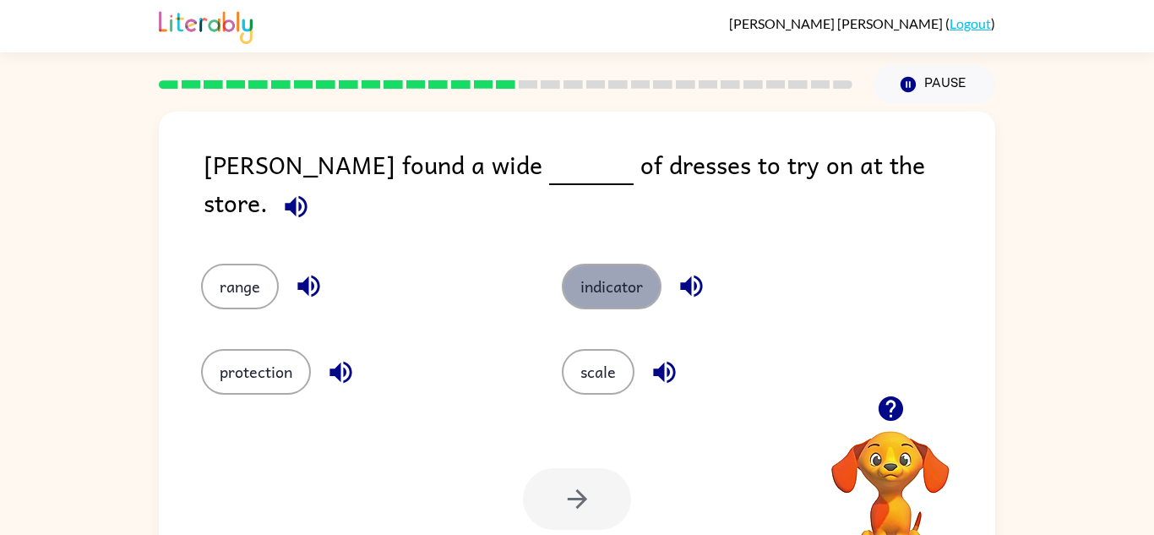
click at [591, 271] on button "indicator" at bounding box center [612, 287] width 100 height 46
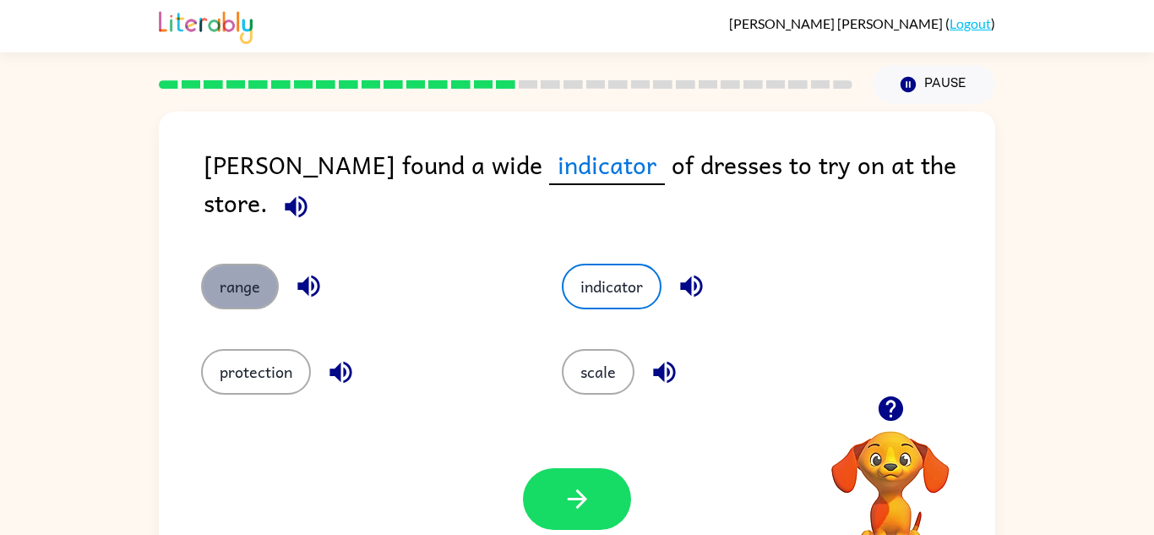
click at [226, 264] on button "range" at bounding box center [240, 287] width 78 height 46
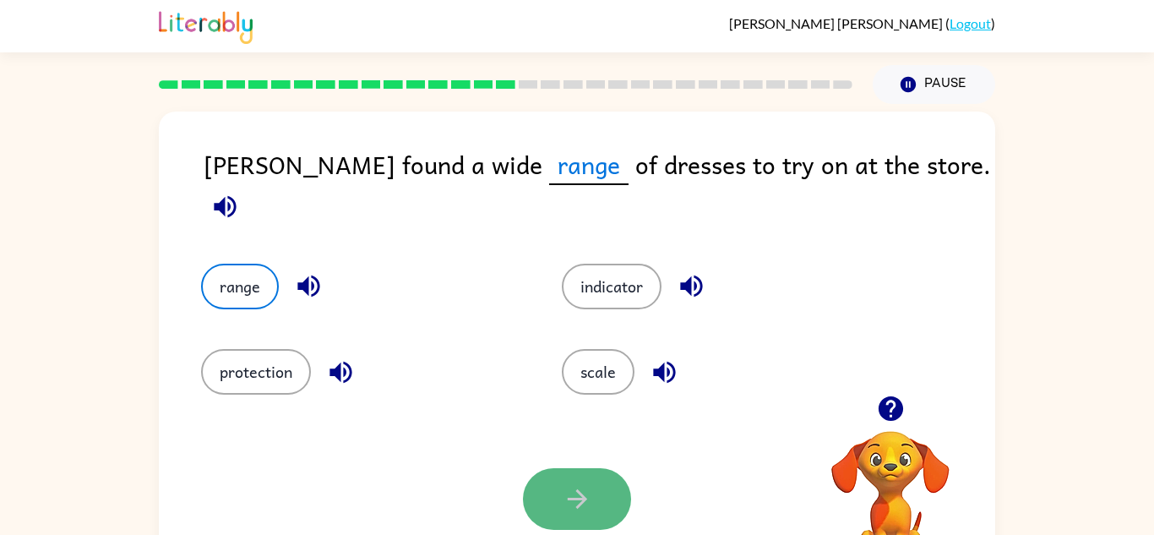
click at [588, 469] on button "button" at bounding box center [577, 499] width 108 height 62
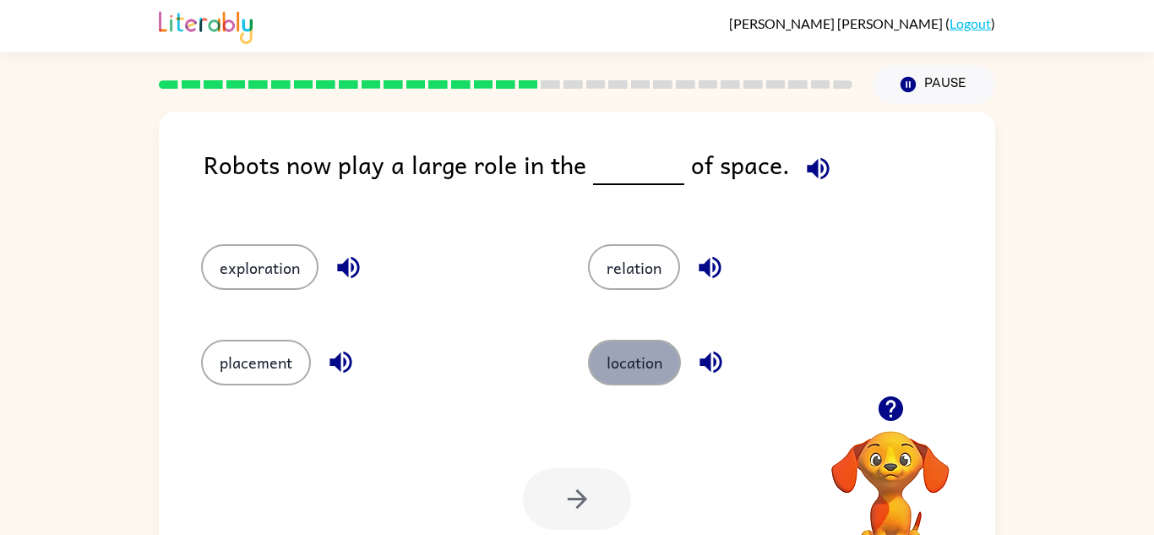
click at [612, 357] on button "location" at bounding box center [634, 363] width 93 height 46
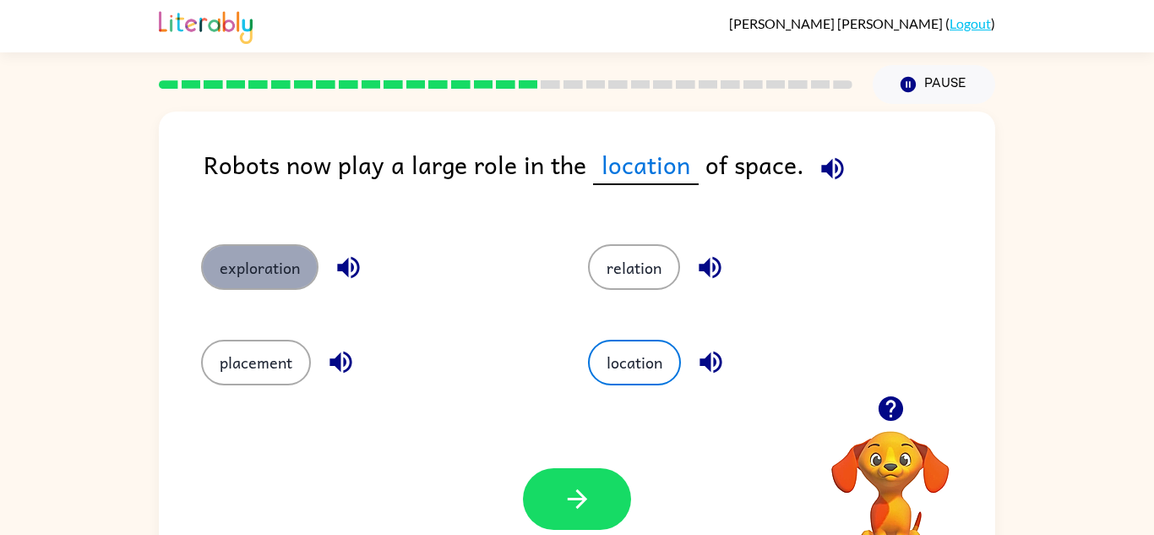
click at [237, 275] on button "exploration" at bounding box center [259, 267] width 117 height 46
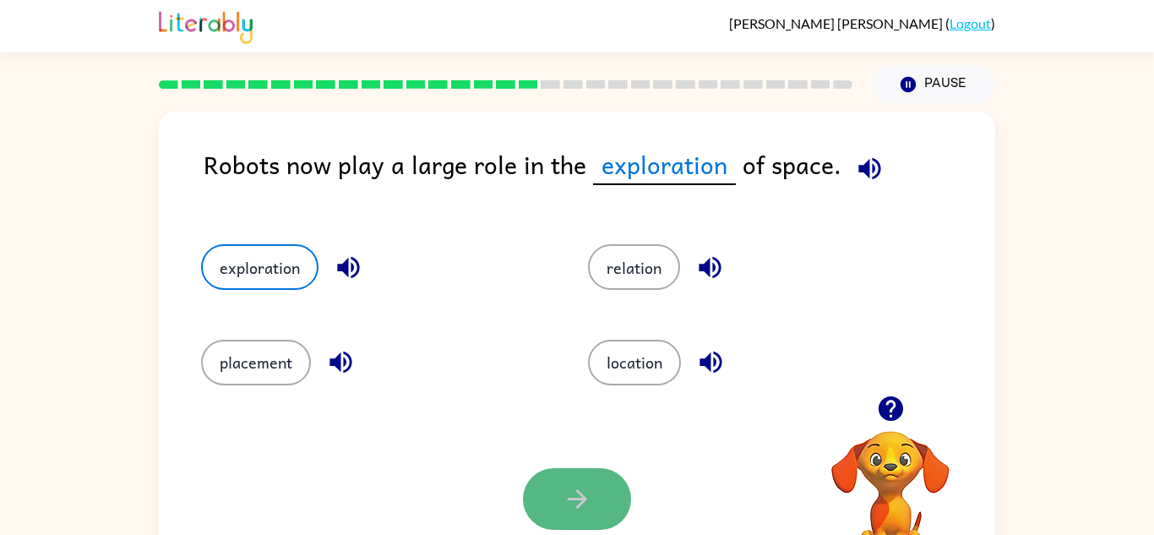
click at [581, 492] on icon "button" at bounding box center [578, 499] width 30 height 30
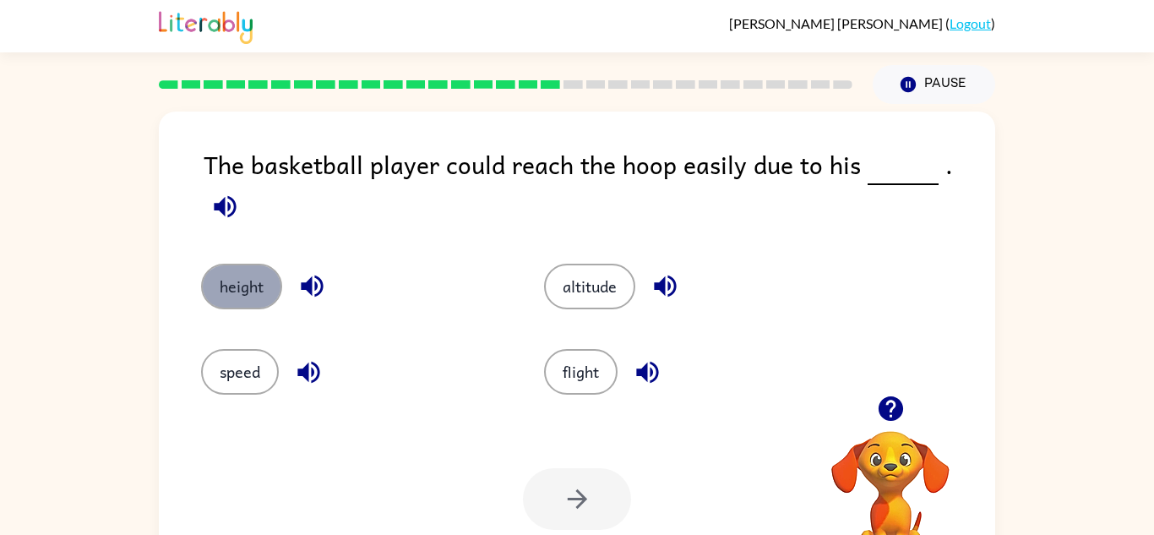
click at [237, 270] on button "height" at bounding box center [241, 287] width 81 height 46
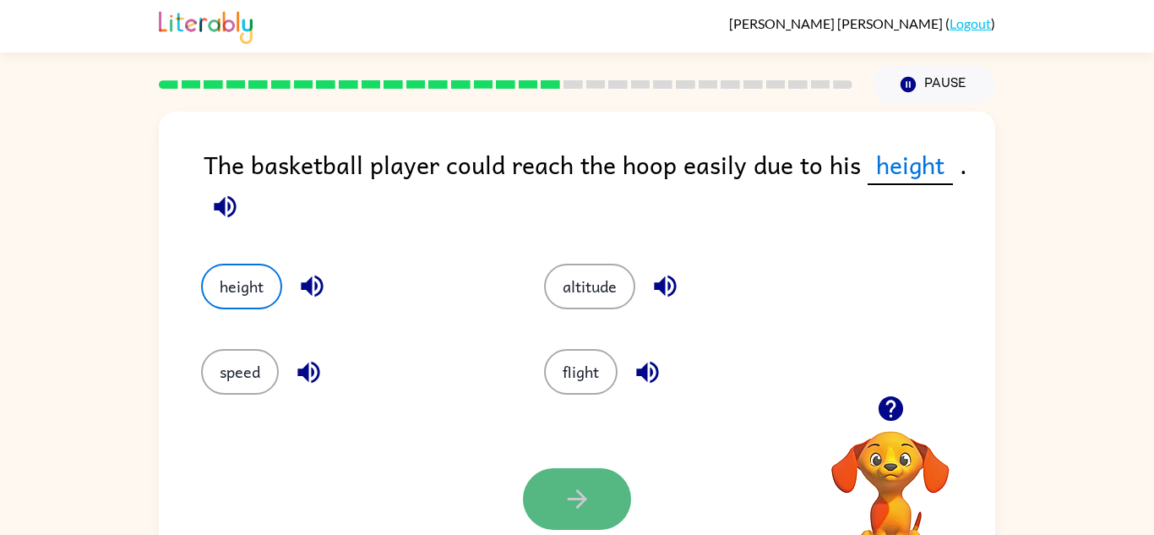
click at [594, 514] on button "button" at bounding box center [577, 499] width 108 height 62
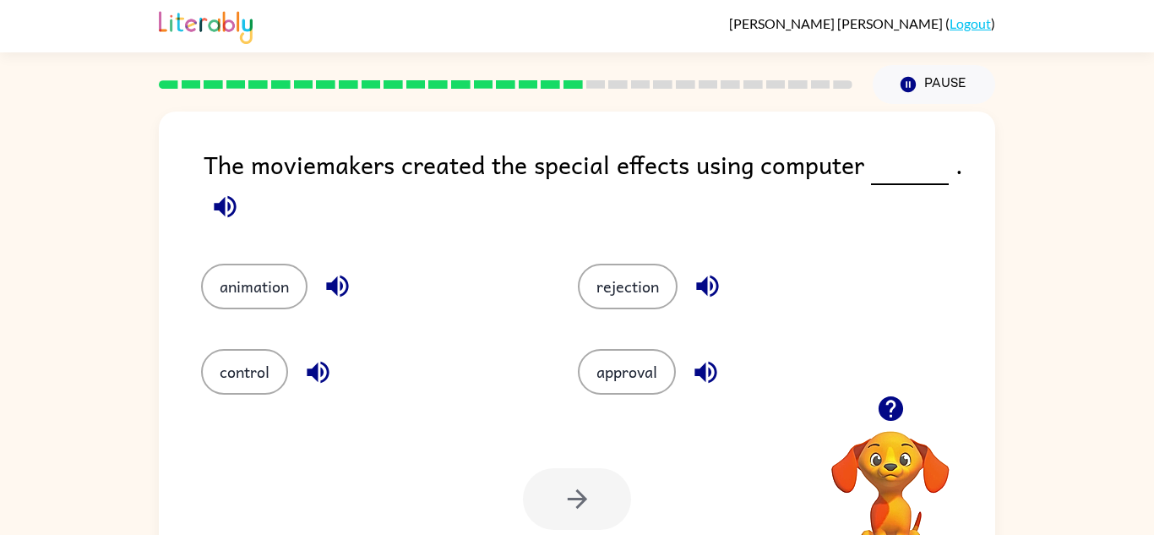
click at [204, 204] on button "button" at bounding box center [225, 206] width 43 height 43
click at [335, 277] on icon "button" at bounding box center [338, 286] width 30 height 30
click at [218, 193] on icon "button" at bounding box center [225, 207] width 30 height 30
click at [218, 205] on icon "button" at bounding box center [225, 206] width 22 height 22
click at [322, 281] on button "button" at bounding box center [337, 285] width 43 height 43
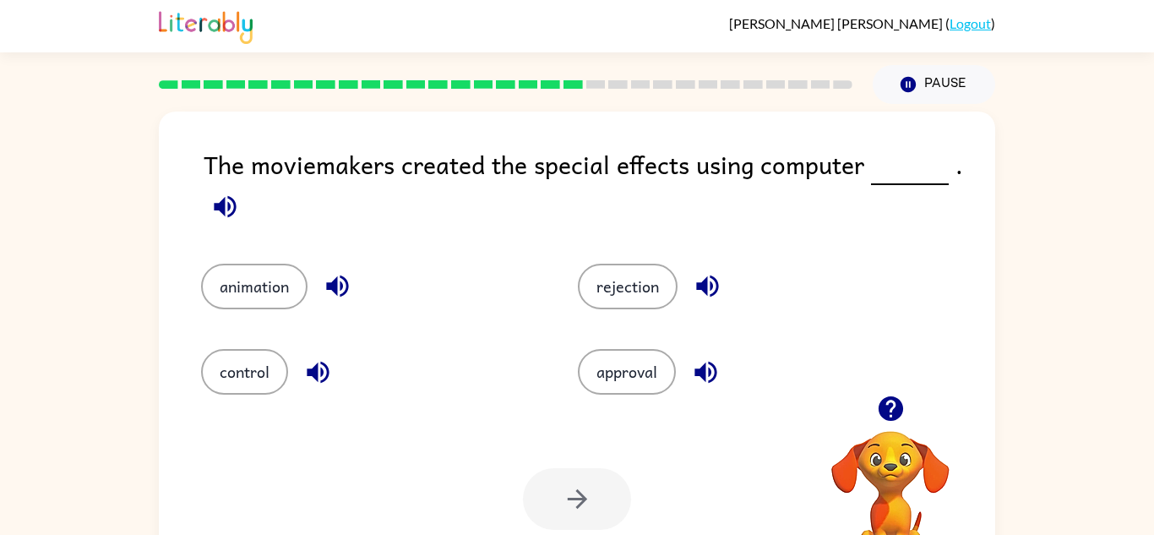
click at [403, 464] on div "Your browser must support playing .mp4 files to use Literably. Please try using…" at bounding box center [577, 499] width 836 height 190
drag, startPoint x: 199, startPoint y: 291, endPoint x: 600, endPoint y: 348, distance: 405.4
click at [600, 348] on div "animation rejection control approval" at bounding box center [545, 317] width 753 height 171
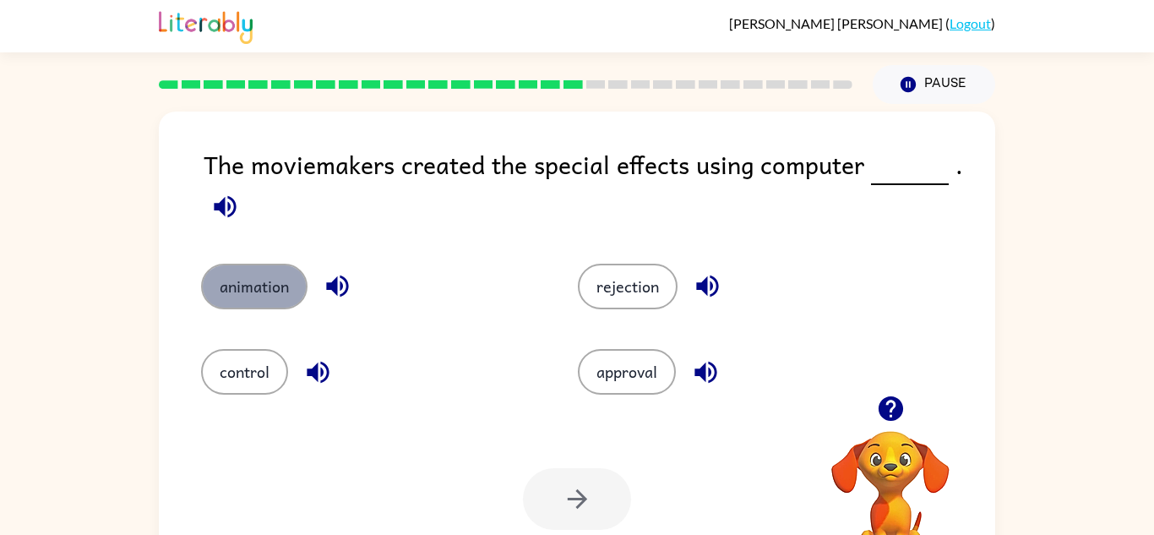
click at [261, 281] on button "animation" at bounding box center [254, 287] width 106 height 46
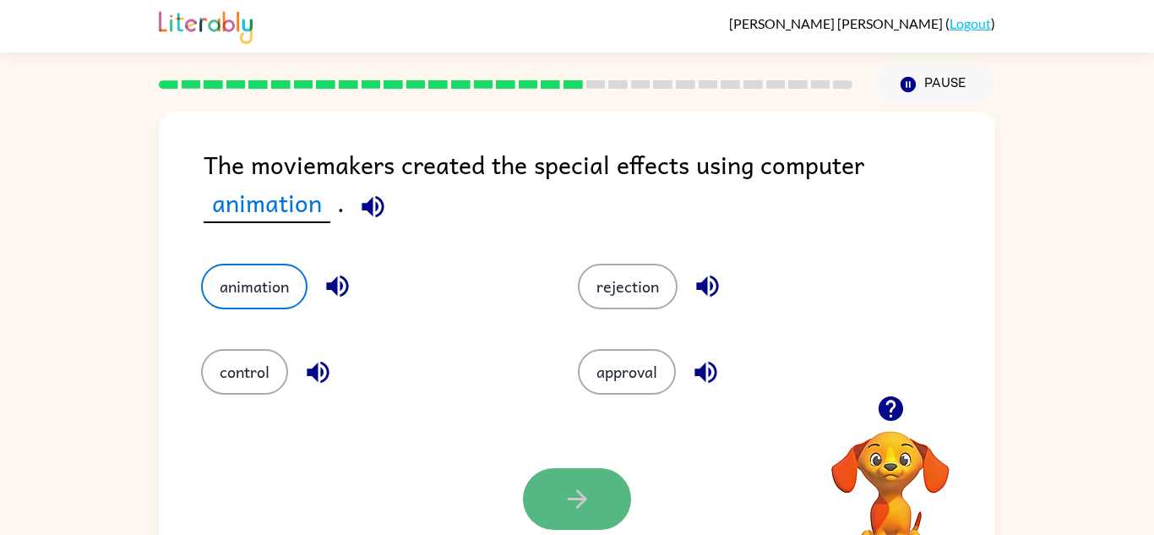
click at [599, 499] on button "button" at bounding box center [577, 499] width 108 height 62
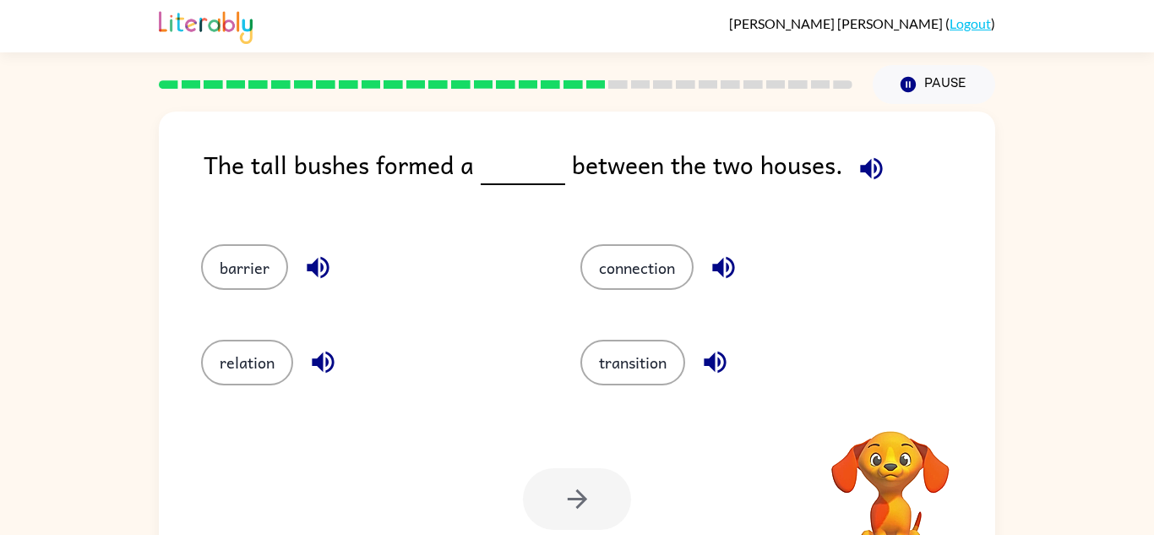
click at [915, 469] on video "Your browser must support playing .mp4 files to use Literably. Please try using…" at bounding box center [890, 489] width 169 height 169
drag, startPoint x: 903, startPoint y: 466, endPoint x: 907, endPoint y: 488, distance: 22.2
click at [907, 488] on video "Your browser must support playing .mp4 files to use Literably. Please try using…" at bounding box center [890, 489] width 169 height 169
drag, startPoint x: 705, startPoint y: 428, endPoint x: 1086, endPoint y: 437, distance: 380.3
click at [1086, 437] on div "The tall bushes formed a between the two houses. barrier connection relation tr…" at bounding box center [577, 349] width 1154 height 490
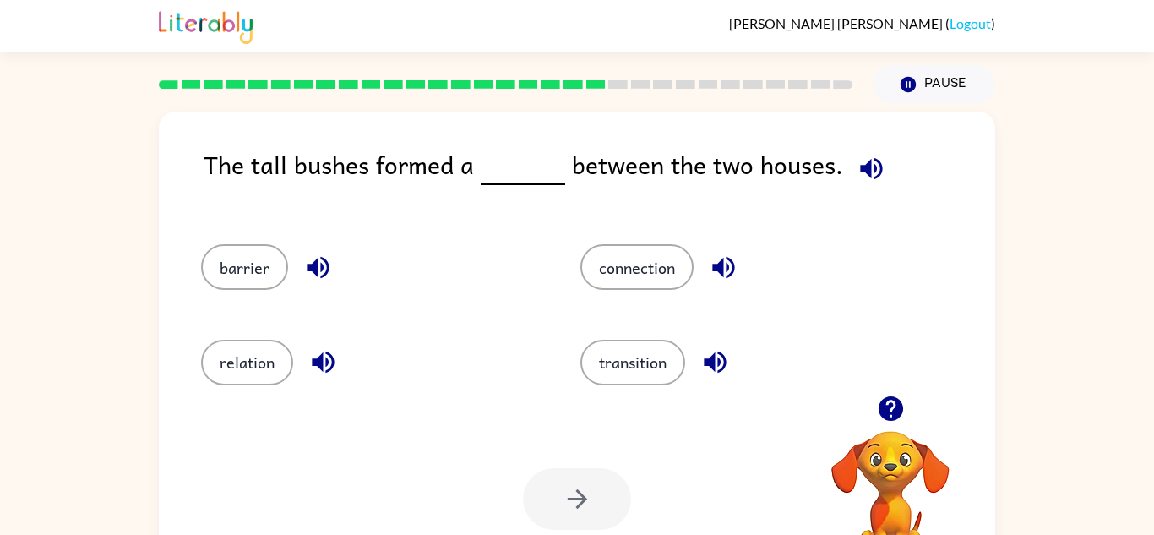
drag, startPoint x: 957, startPoint y: 342, endPoint x: 880, endPoint y: 471, distance: 150.1
click at [880, 471] on div "The tall bushes formed a between the two houses. barrier connection relation tr…" at bounding box center [577, 353] width 836 height 482
drag, startPoint x: 875, startPoint y: 464, endPoint x: 0, endPoint y: 12, distance: 985.1
click at [0, 12] on div "[PERSON_NAME] ( Logout ) Pause Pause The tall bushes formed a between the two h…" at bounding box center [577, 297] width 1154 height 594
click at [0, 12] on div "[PERSON_NAME] ( Logout )" at bounding box center [577, 26] width 1154 height 52
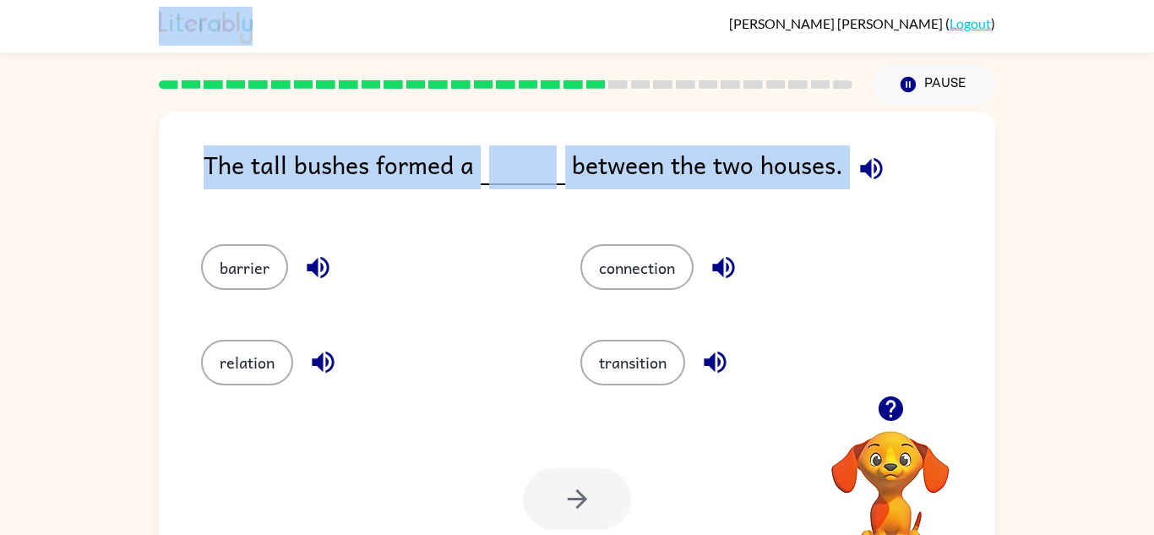
drag, startPoint x: 7, startPoint y: 23, endPoint x: 629, endPoint y: 444, distance: 751.5
click at [629, 444] on div "[PERSON_NAME] ( Logout ) Pause Pause The tall bushes formed a between the two h…" at bounding box center [577, 297] width 1154 height 594
click at [251, 257] on button "barrier" at bounding box center [244, 267] width 87 height 46
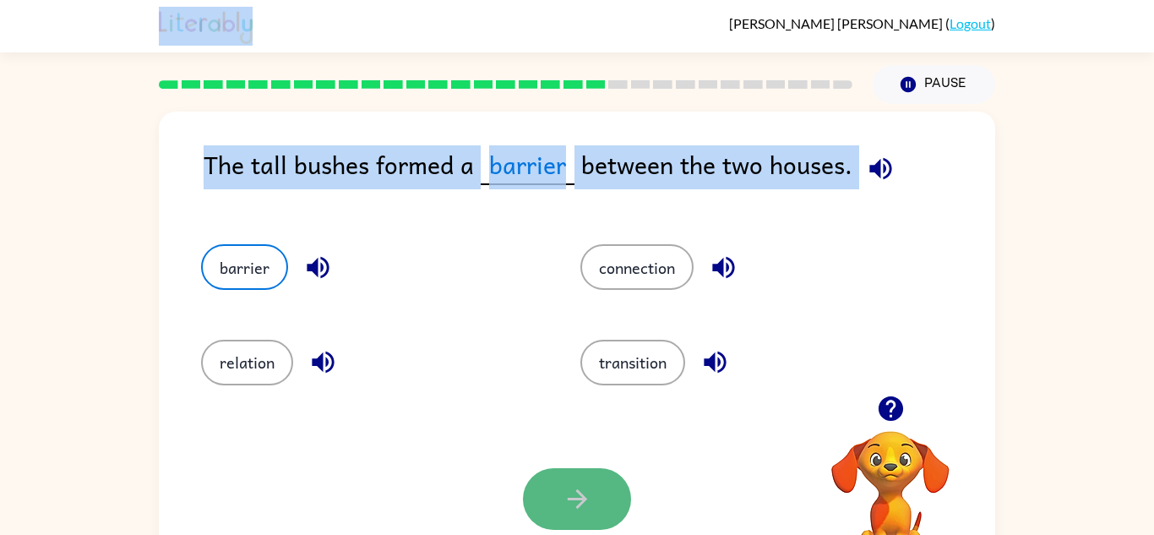
click at [560, 490] on button "button" at bounding box center [577, 499] width 108 height 62
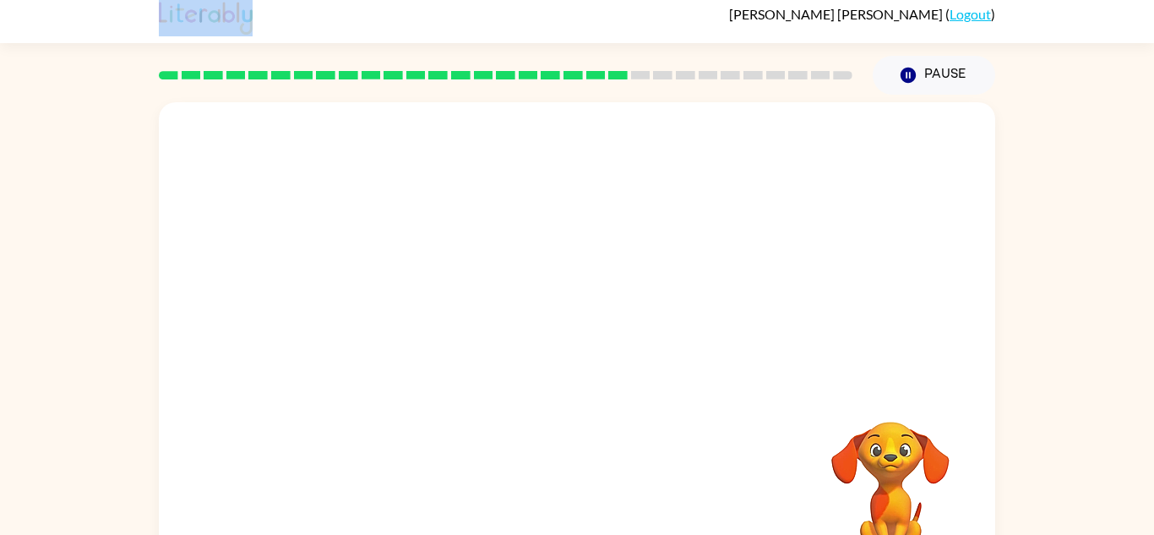
scroll to position [12, 0]
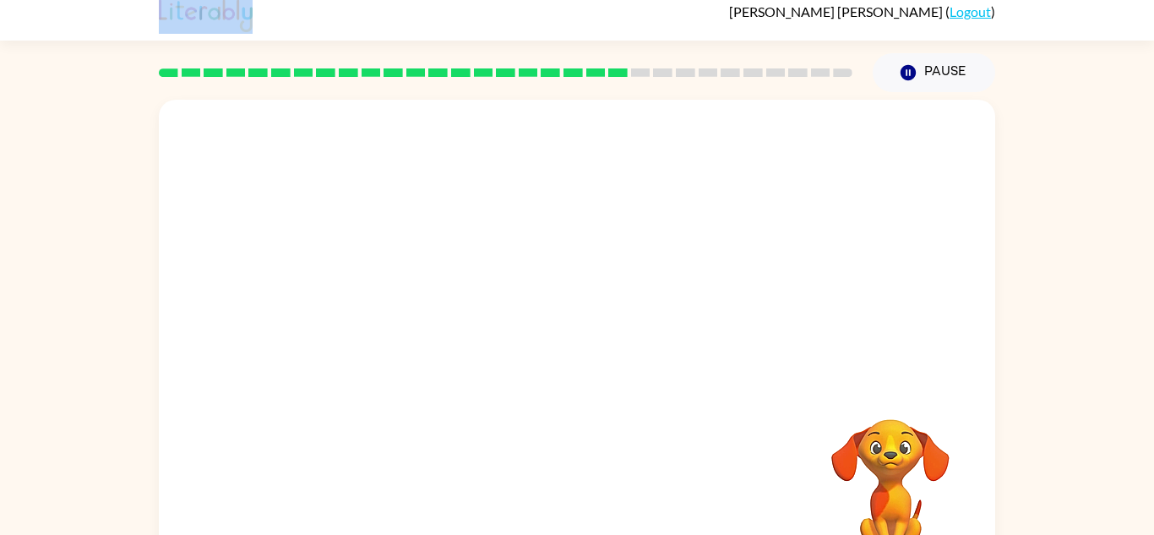
click at [341, 259] on video "Your browser must support playing .mp4 files to use Literably. Please try using…" at bounding box center [577, 242] width 836 height 284
click at [575, 357] on div at bounding box center [577, 350] width 108 height 62
click at [575, 357] on icon "button" at bounding box center [578, 350] width 30 height 30
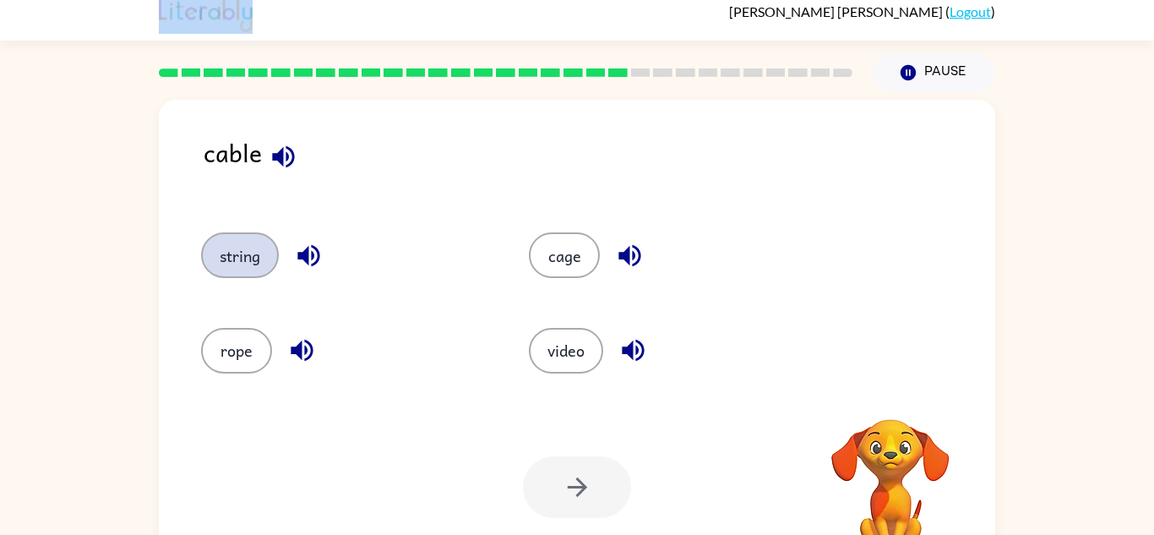
click at [233, 246] on button "string" at bounding box center [240, 255] width 78 height 46
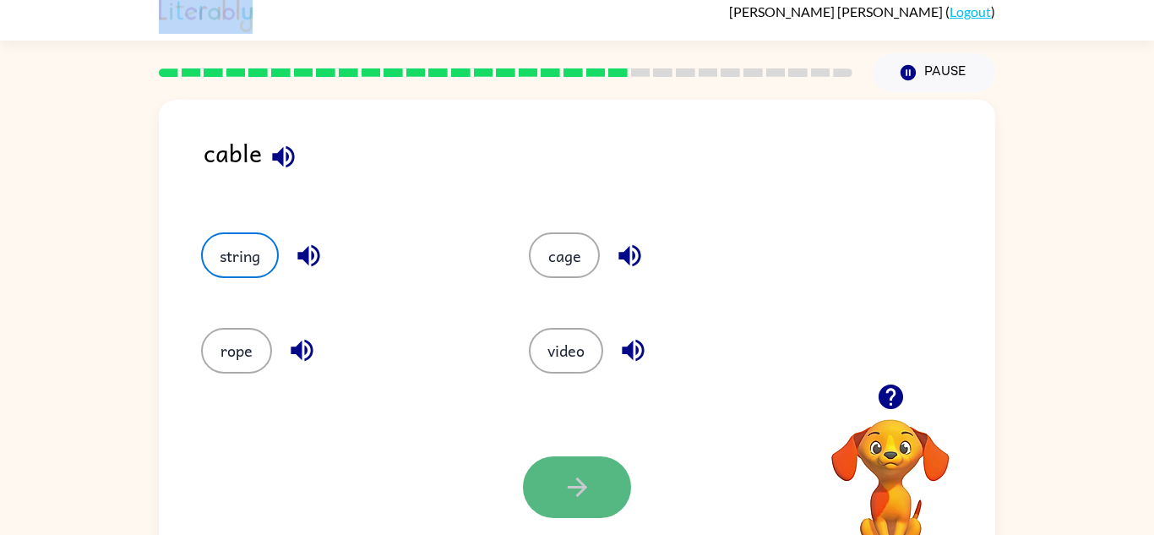
click at [594, 475] on button "button" at bounding box center [577, 487] width 108 height 62
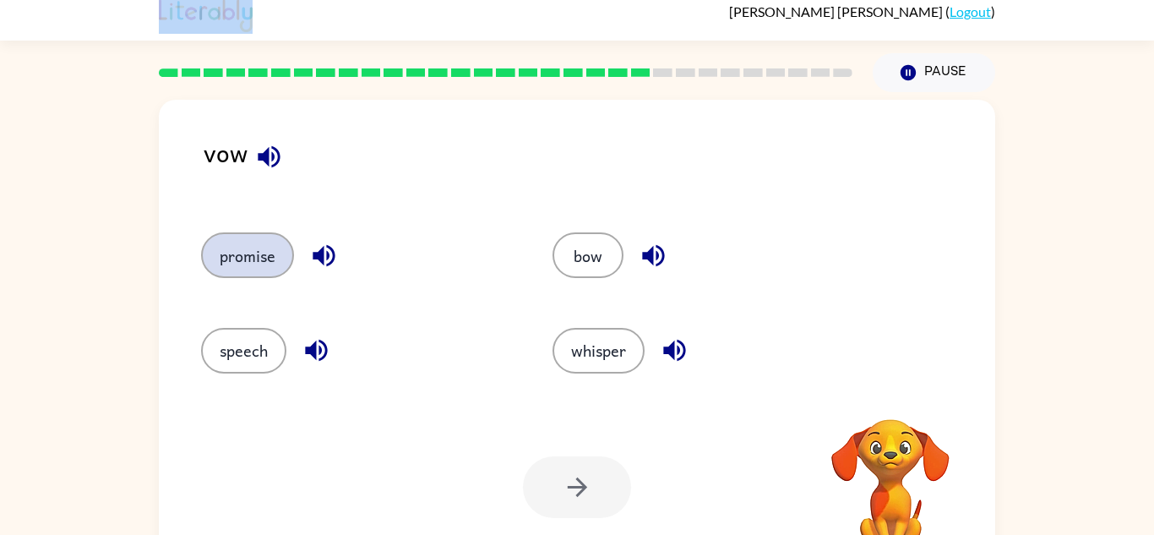
click at [244, 255] on button "promise" at bounding box center [247, 255] width 93 height 46
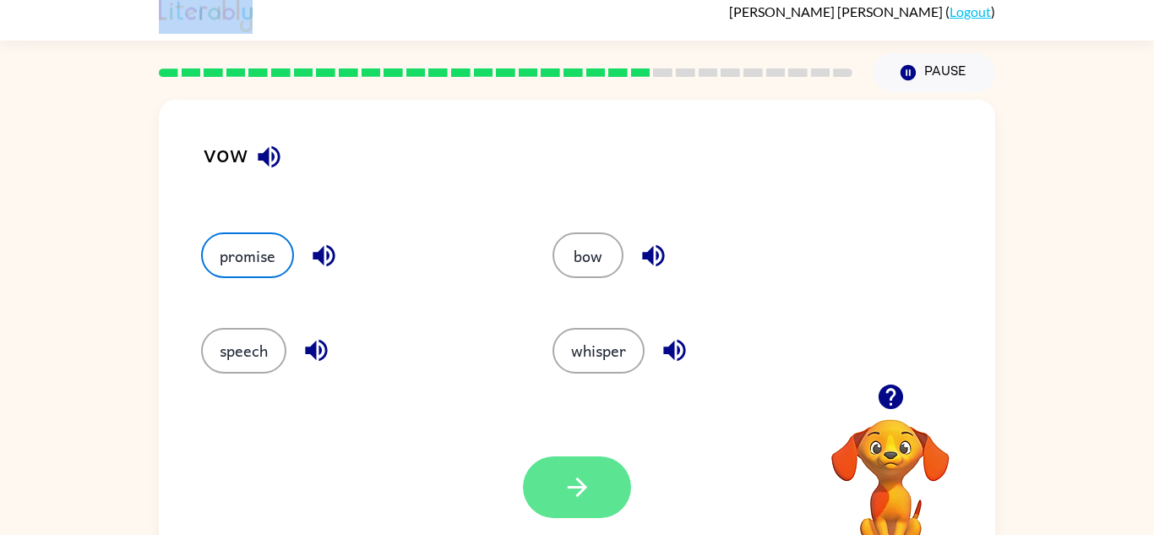
click at [584, 482] on icon "button" at bounding box center [578, 487] width 30 height 30
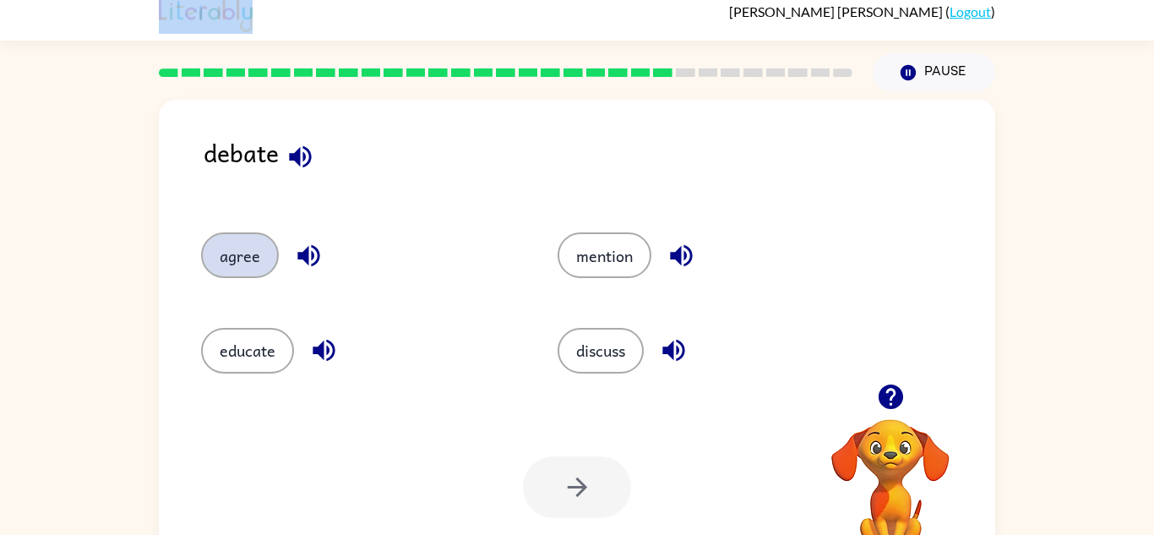
click at [254, 264] on button "agree" at bounding box center [240, 255] width 78 height 46
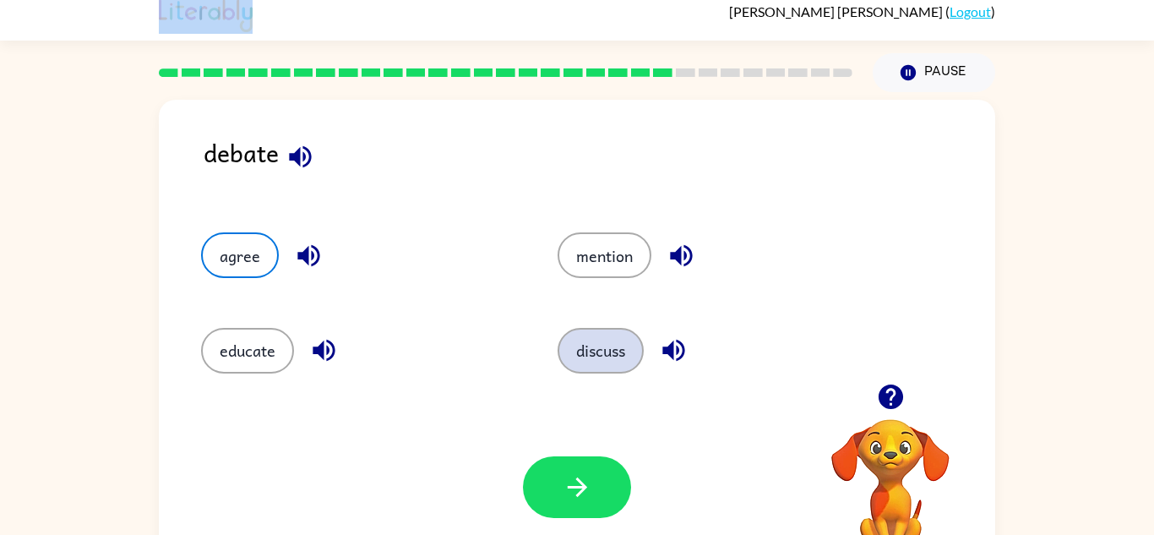
click at [609, 350] on button "discuss" at bounding box center [601, 351] width 86 height 46
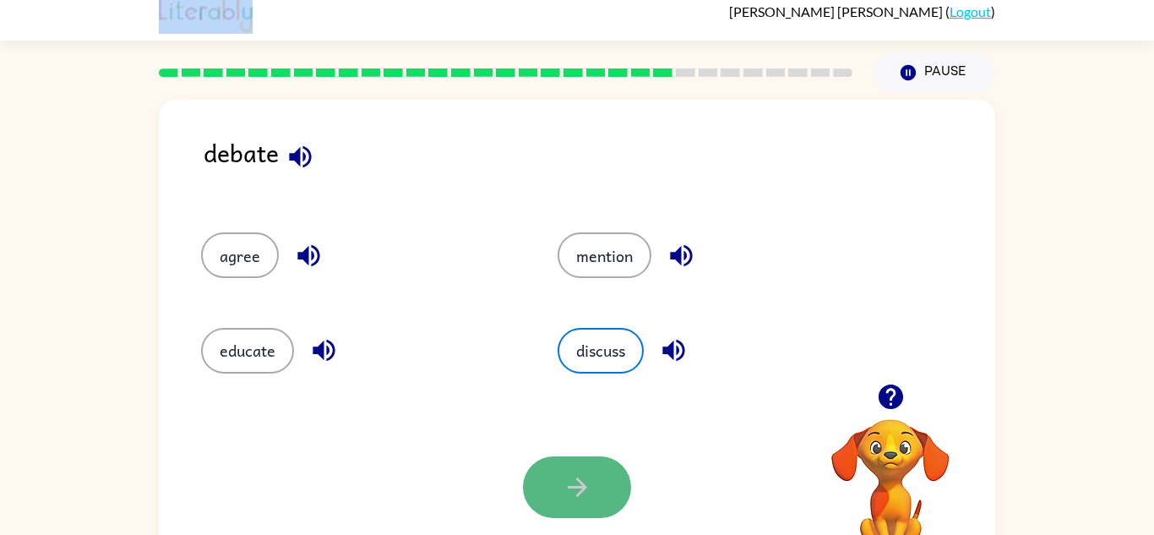
click at [577, 491] on icon "button" at bounding box center [578, 487] width 30 height 30
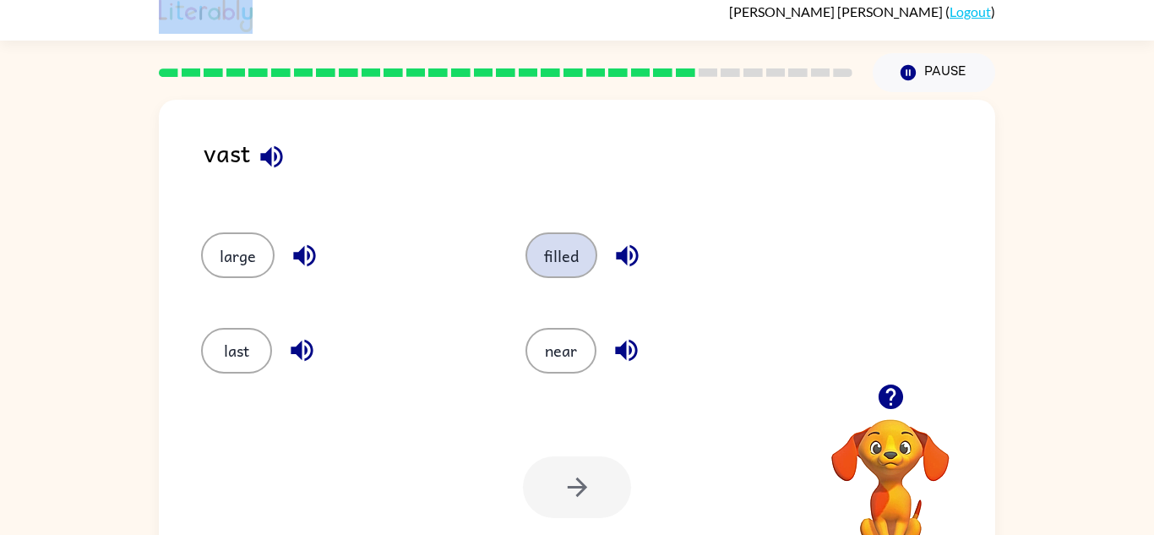
click at [542, 256] on button "filled" at bounding box center [562, 255] width 72 height 46
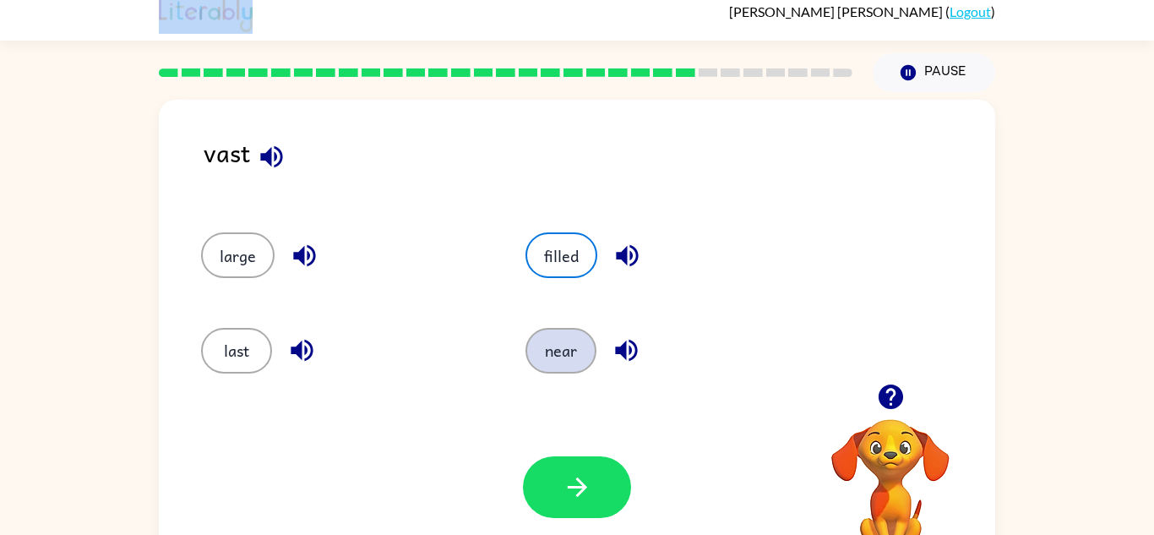
click at [563, 335] on button "near" at bounding box center [561, 351] width 71 height 46
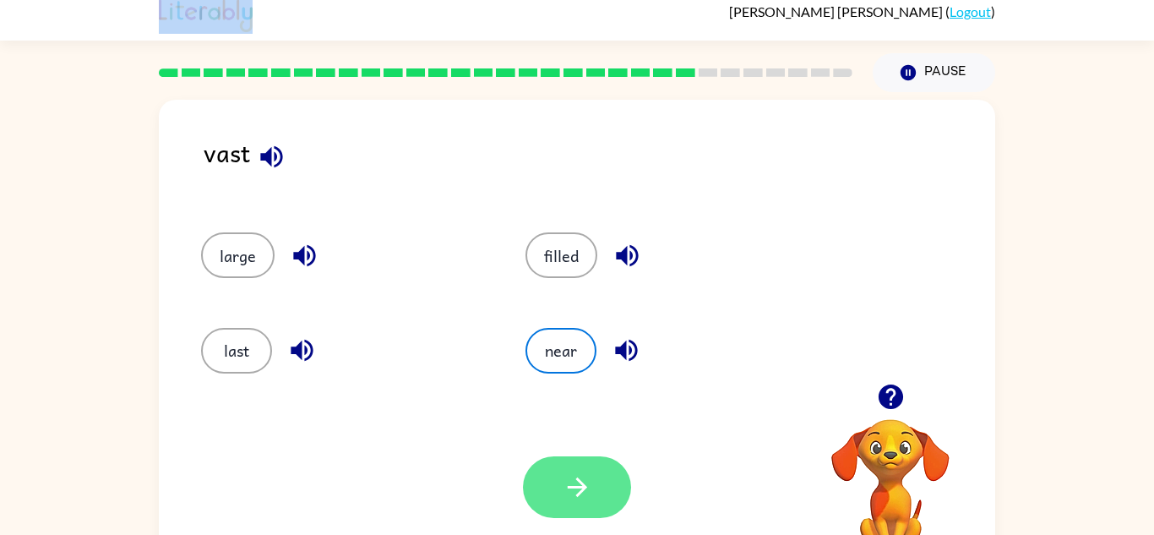
click at [598, 481] on button "button" at bounding box center [577, 487] width 108 height 62
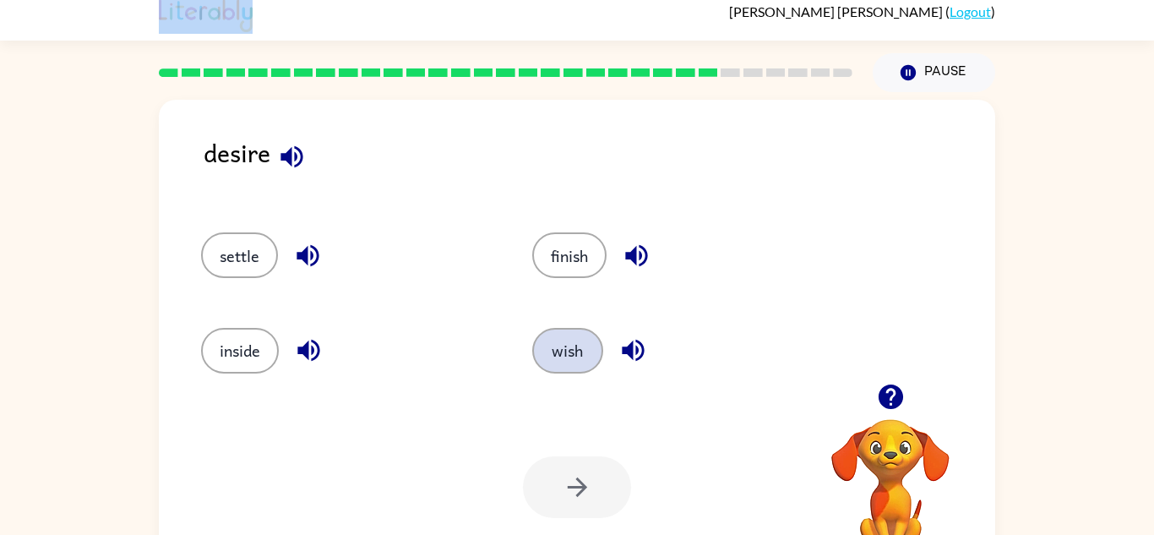
click at [573, 340] on button "wish" at bounding box center [567, 351] width 71 height 46
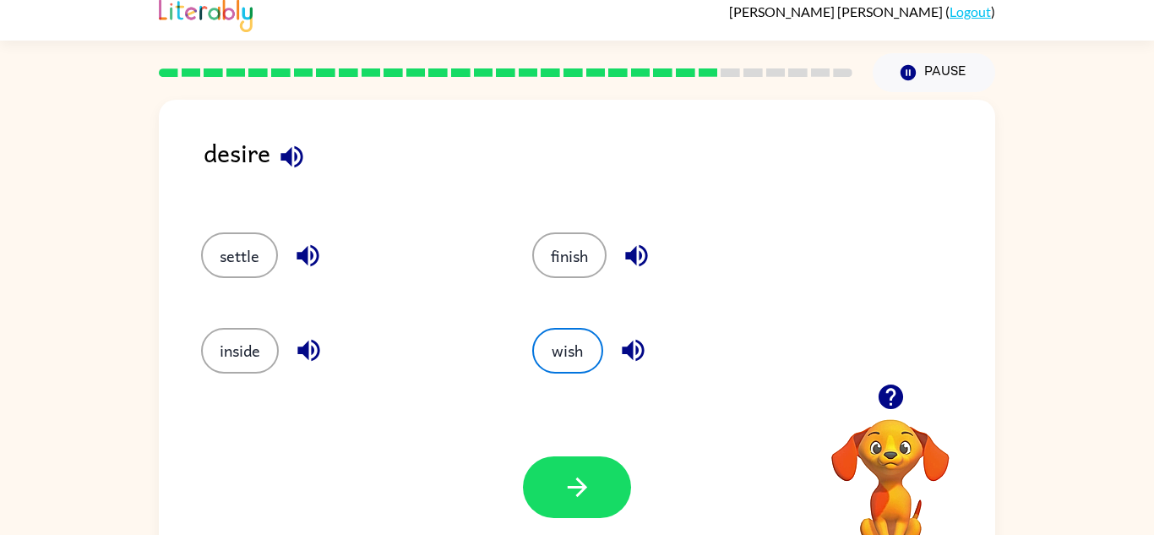
click at [587, 455] on div "Your browser must support playing .mp4 files to use Literably. Please try using…" at bounding box center [577, 487] width 836 height 190
click at [598, 472] on button "button" at bounding box center [577, 487] width 108 height 62
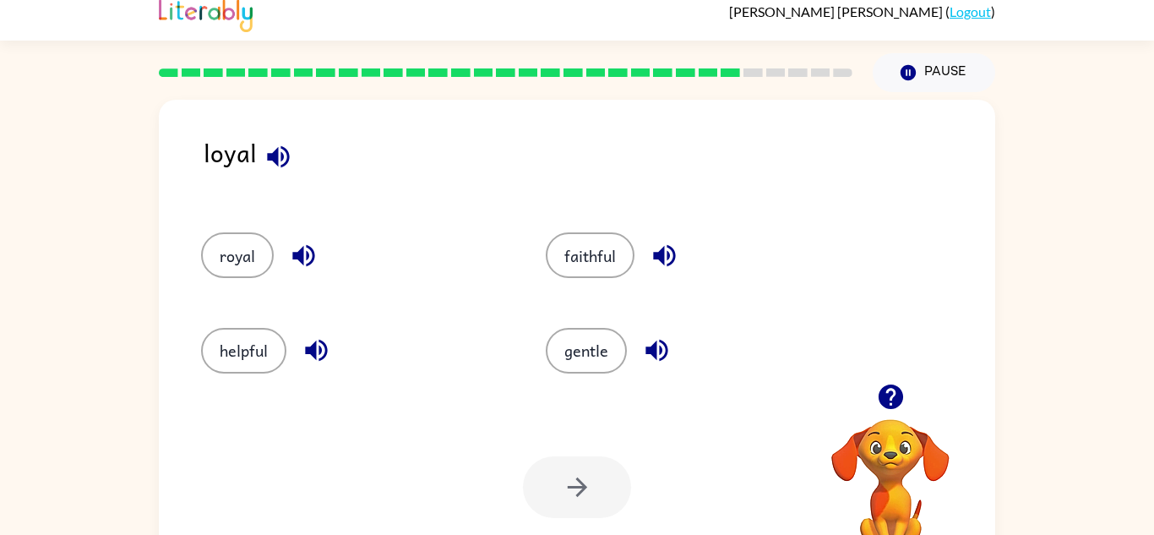
click at [598, 472] on div at bounding box center [577, 487] width 108 height 62
click at [255, 351] on button "helpful" at bounding box center [243, 351] width 85 height 46
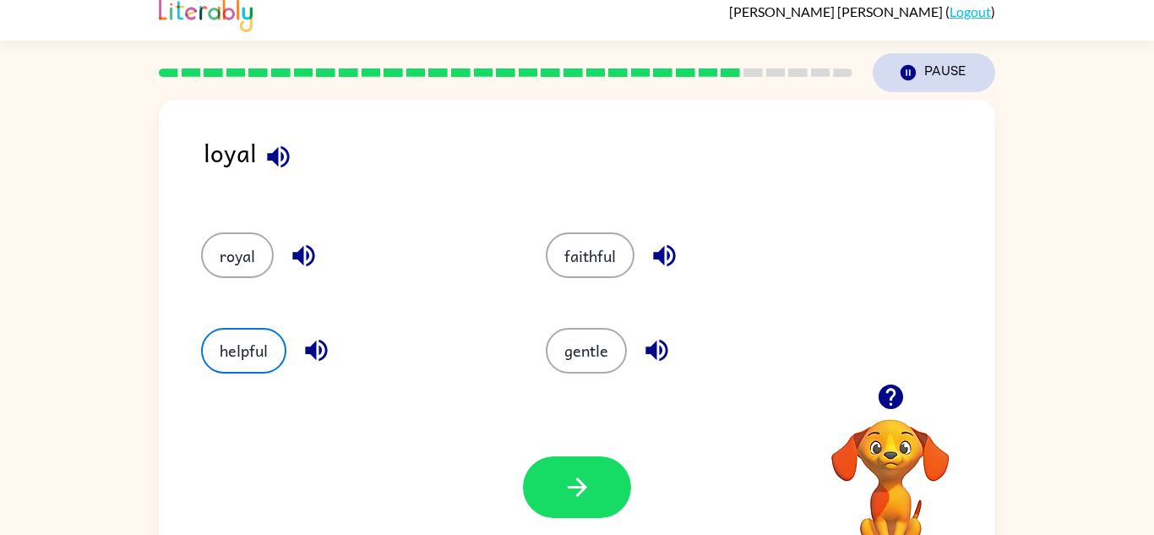
click at [931, 60] on button "Pause Pause" at bounding box center [934, 72] width 123 height 39
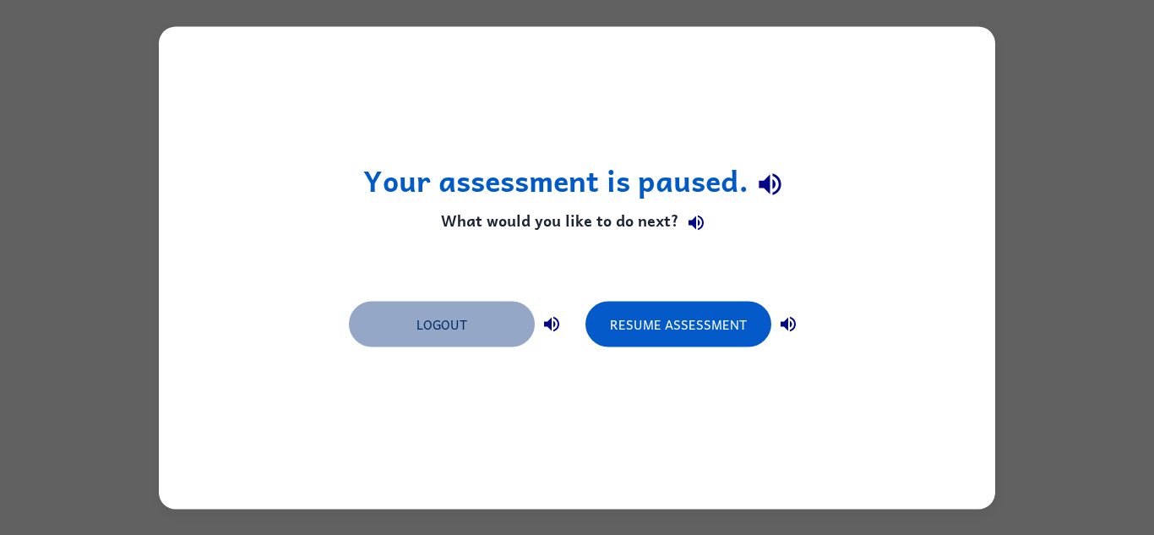
click at [508, 329] on button "Logout" at bounding box center [442, 324] width 186 height 46
